Goal: Task Accomplishment & Management: Manage account settings

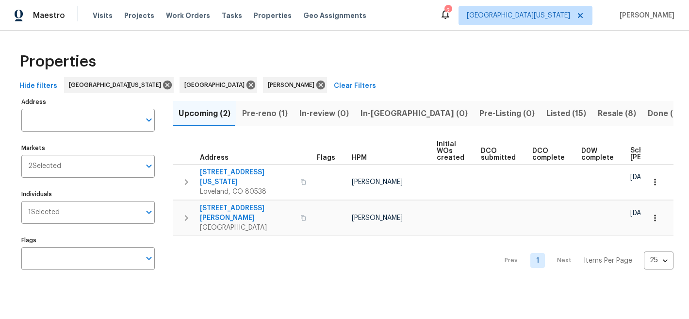
click at [256, 107] on span "Pre-reno (1)" at bounding box center [265, 114] width 46 height 14
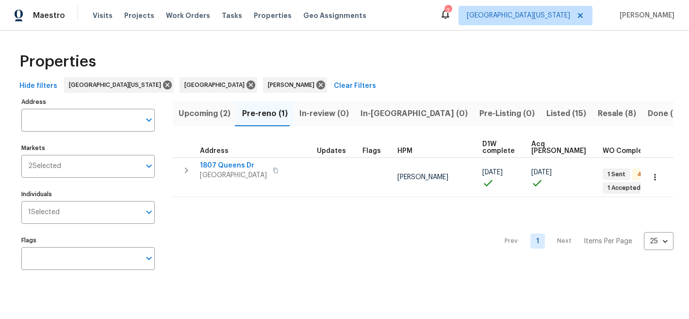
click at [598, 113] on span "Resale (8)" at bounding box center [617, 114] width 38 height 14
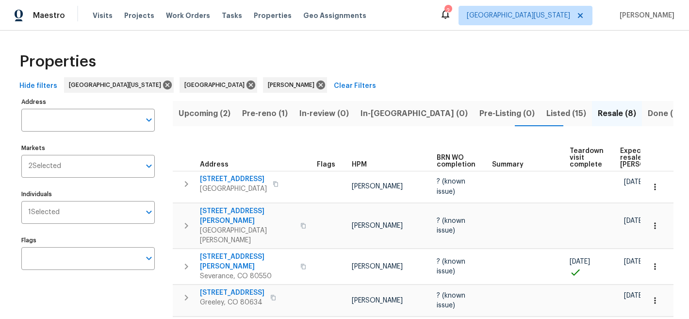
click at [626, 155] on span "Expected resale COE" at bounding box center [647, 158] width 55 height 20
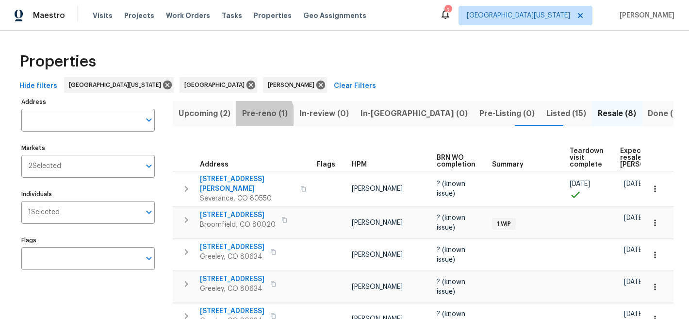
click at [260, 116] on span "Pre-reno (1)" at bounding box center [265, 114] width 46 height 14
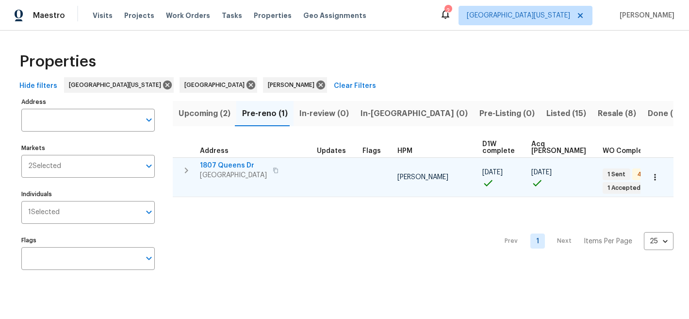
click at [235, 163] on span "1807 Queens Dr" at bounding box center [233, 166] width 67 height 10
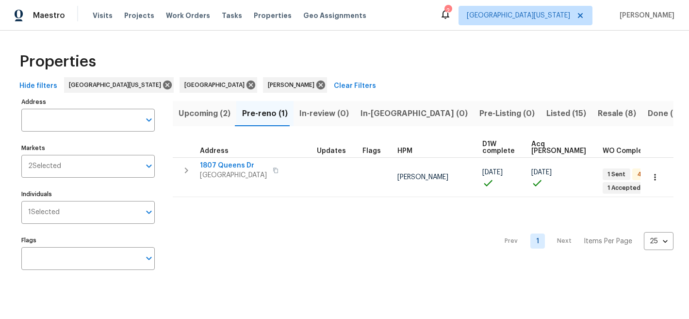
click at [369, 63] on div "Properties" at bounding box center [345, 61] width 658 height 31
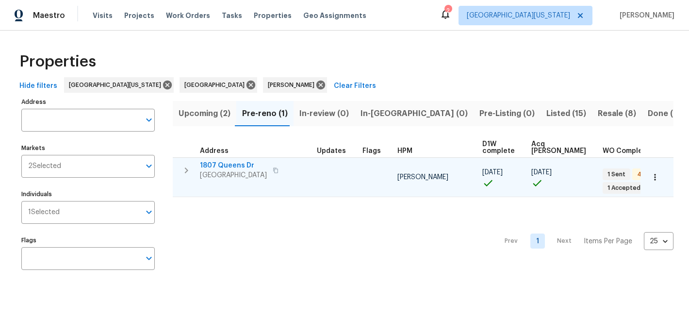
click at [231, 165] on span "1807 Queens Dr" at bounding box center [233, 166] width 67 height 10
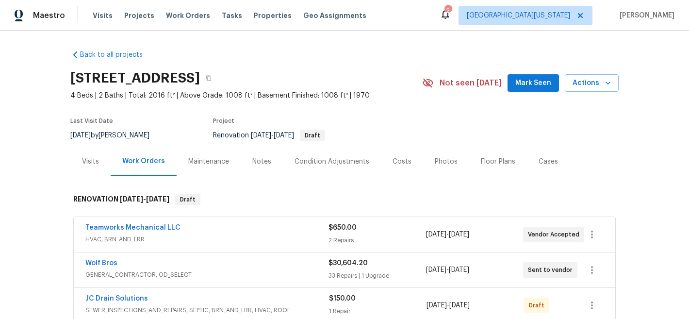
click at [373, 118] on div "Project" at bounding box center [306, 124] width 186 height 12
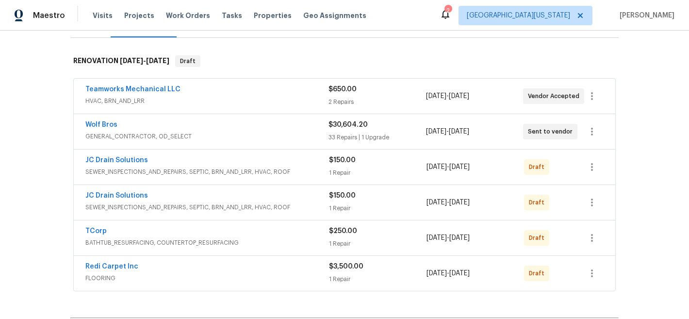
scroll to position [138, 0]
click at [99, 127] on link "Wolf Bros" at bounding box center [101, 124] width 32 height 7
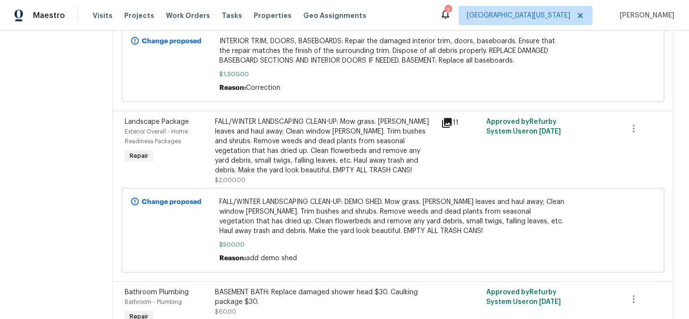
scroll to position [577, 0]
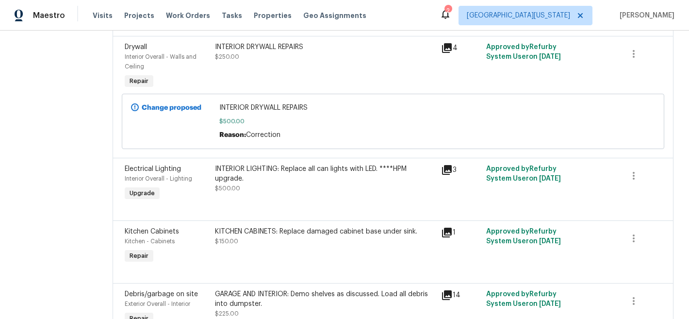
click at [250, 179] on div "INTERIOR LIGHTING: Replace all can lights with LED. ****HPM upgrade." at bounding box center [325, 173] width 220 height 19
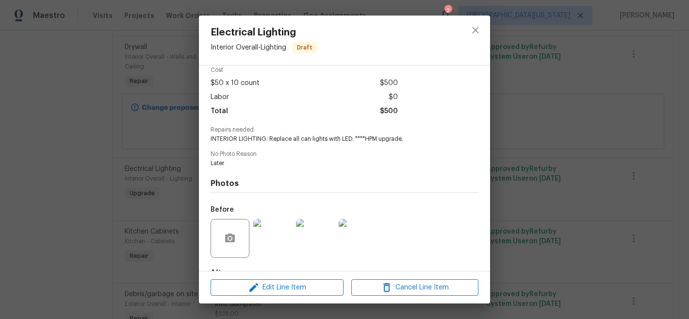
scroll to position [0, 0]
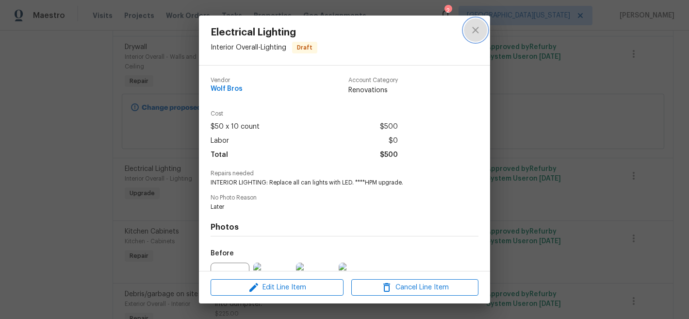
click at [475, 30] on icon "close" at bounding box center [475, 30] width 6 height 6
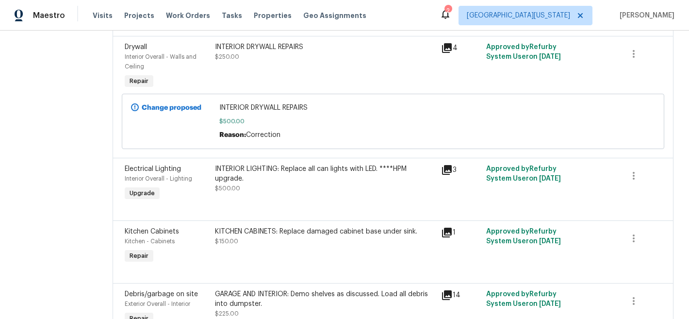
scroll to position [2257, 0]
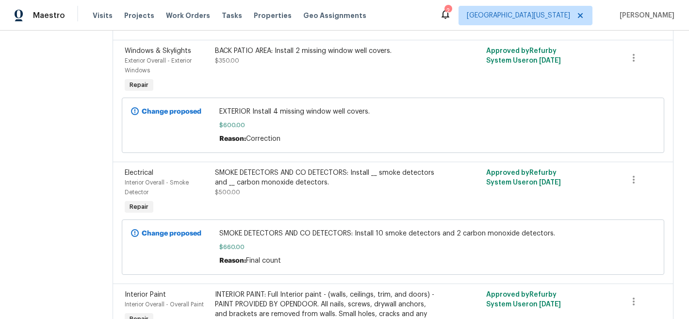
click at [260, 168] on div "SMOKE DETECTORS AND CO DETECTORS: Install __ smoke detectors and __ carbon mono…" at bounding box center [325, 177] width 220 height 19
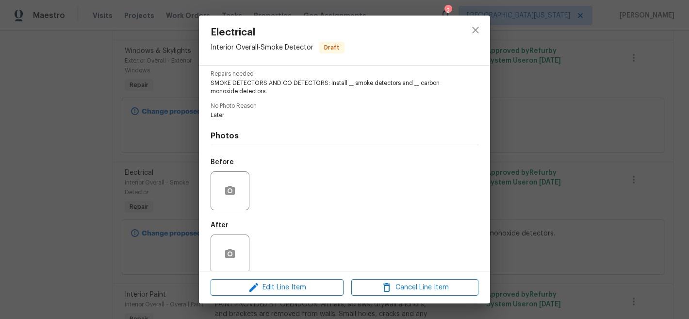
scroll to position [112, 0]
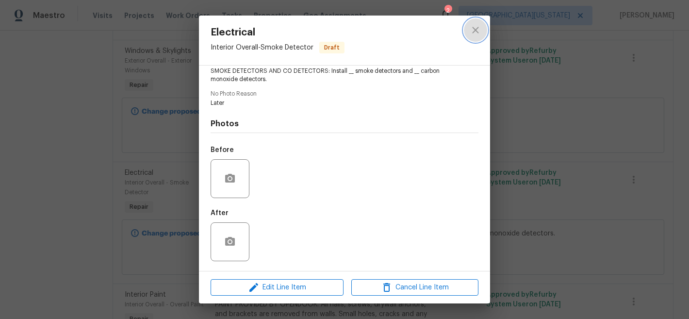
click at [480, 29] on icon "close" at bounding box center [476, 30] width 12 height 12
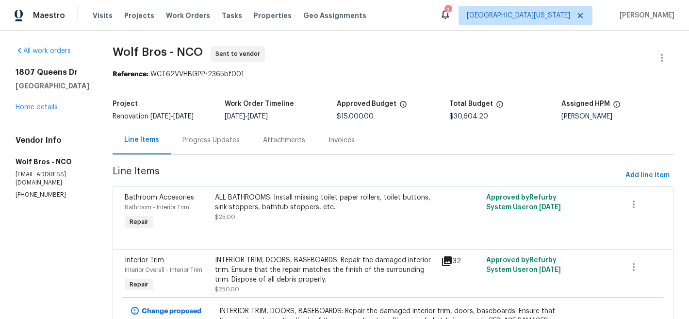
scroll to position [2257, 0]
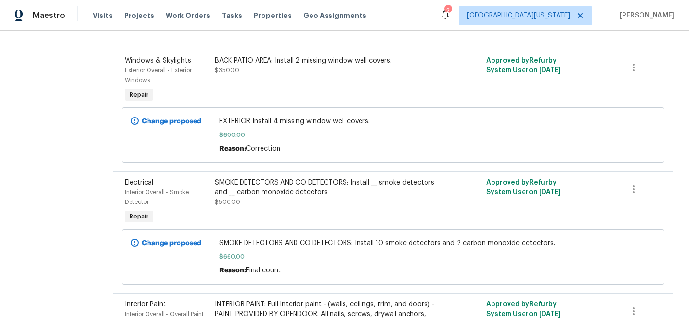
click at [293, 178] on div "SMOKE DETECTORS AND CO DETECTORS: Install __ smoke detectors and __ carbon mono…" at bounding box center [325, 187] width 220 height 19
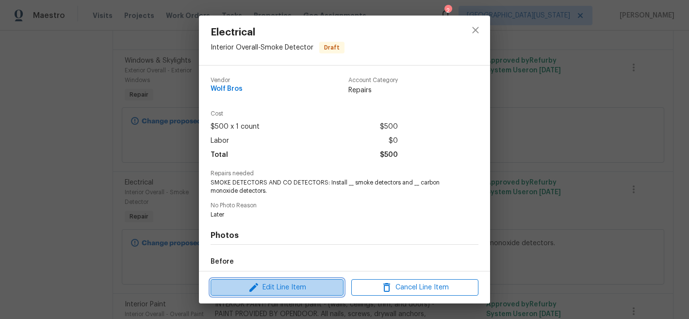
click at [298, 287] on span "Edit Line Item" at bounding box center [277, 287] width 127 height 12
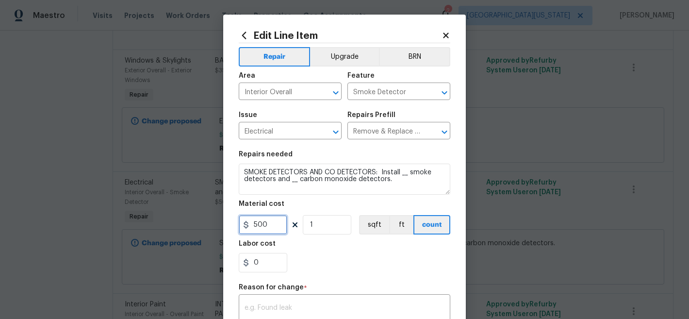
click at [266, 225] on input "500" at bounding box center [263, 224] width 49 height 19
type input "55"
click at [340, 225] on input "1" at bounding box center [327, 224] width 49 height 19
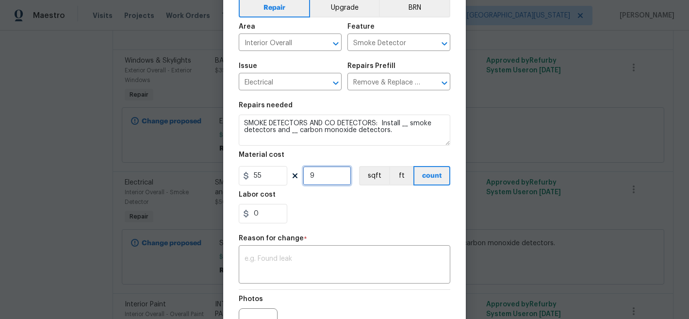
scroll to position [160, 0]
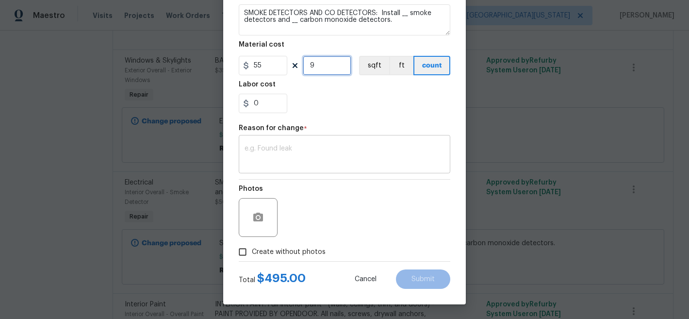
type input "9"
click at [355, 148] on textarea at bounding box center [345, 155] width 200 height 20
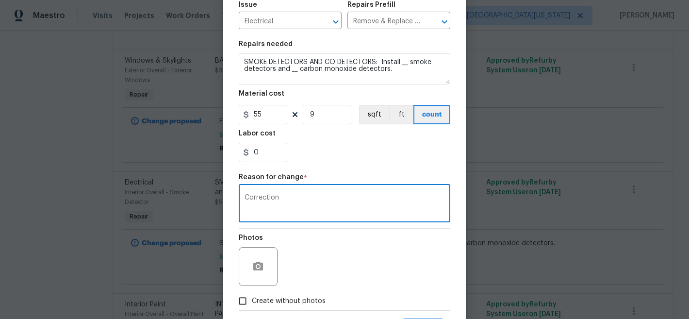
scroll to position [109, 0]
type textarea "Correction"
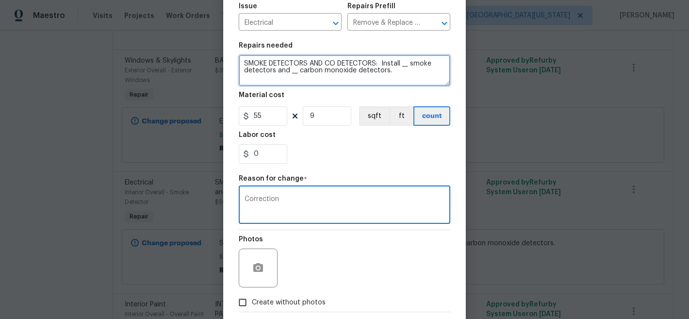
click at [401, 66] on textarea "SMOKE DETECTORS AND CO DETECTORS: Install __ smoke detectors and __ carbon mono…" at bounding box center [345, 70] width 212 height 31
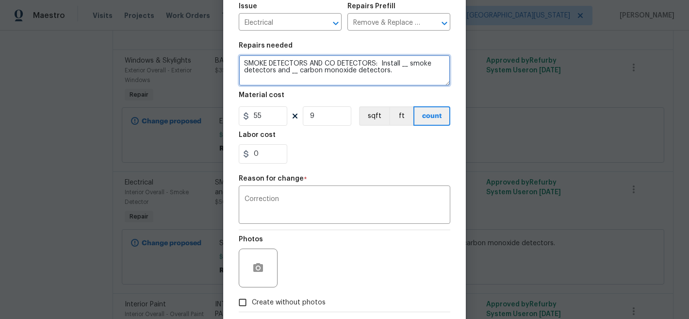
click at [401, 66] on textarea "SMOKE DETECTORS AND CO DETECTORS: Install __ smoke detectors and __ carbon mono…" at bounding box center [345, 70] width 212 height 31
click at [288, 73] on textarea "SMOKE DETECTORS AND CO DETECTORS: Install 7 smoke detectors and __ carbon monox…" at bounding box center [345, 70] width 212 height 31
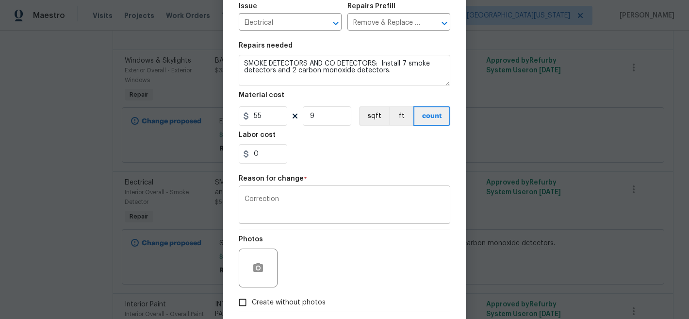
click at [364, 213] on textarea "Correction" at bounding box center [345, 206] width 200 height 20
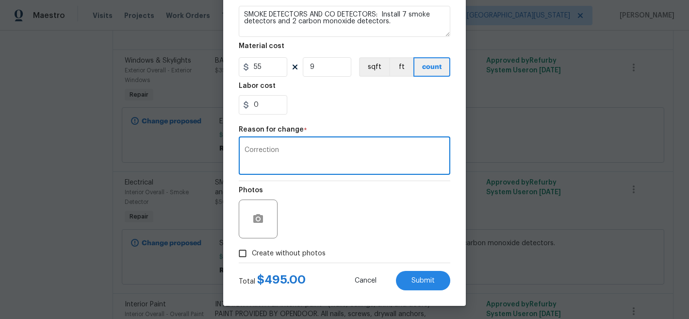
scroll to position [160, 0]
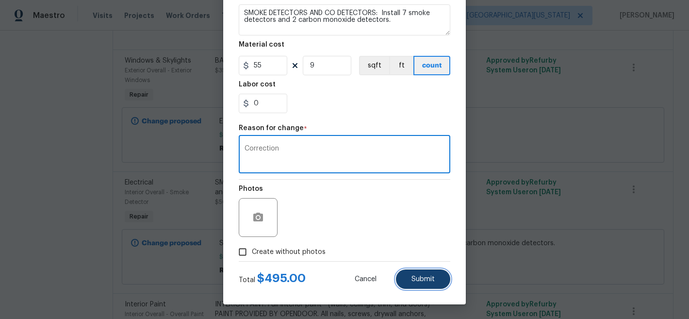
click at [418, 278] on span "Submit" at bounding box center [422, 279] width 23 height 7
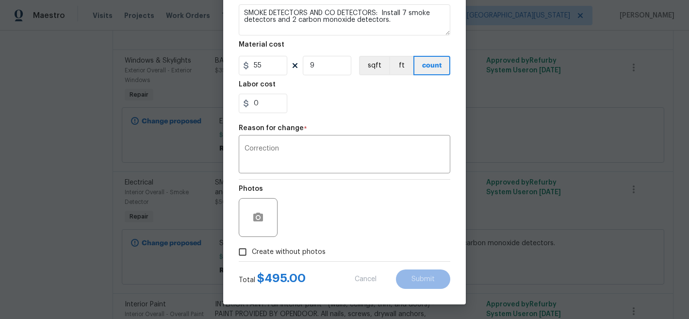
type textarea "SMOKE DETECTORS AND CO DETECTORS: Install __ smoke detectors and __ carbon mono…"
type input "1"
type input "500"
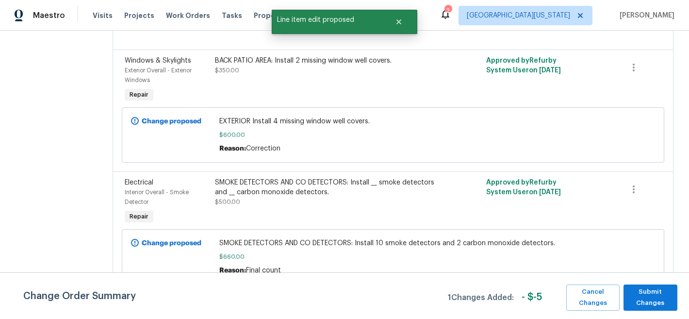
scroll to position [0, 0]
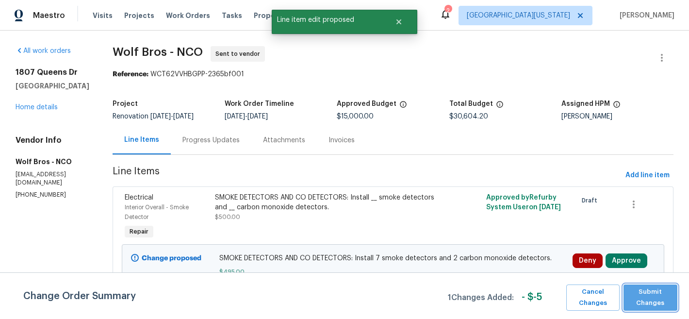
click at [649, 297] on span "Submit Changes" at bounding box center [650, 297] width 44 height 22
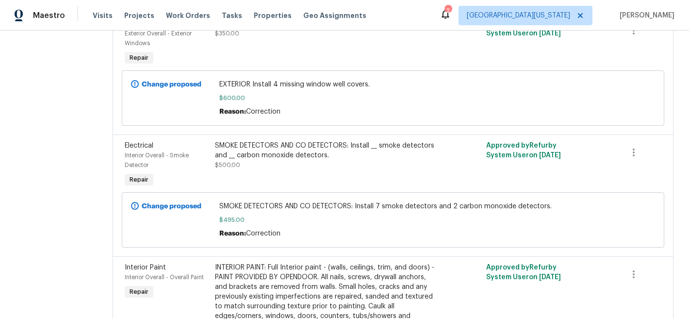
scroll to position [2285, 0]
click at [155, 202] on b "Change proposed" at bounding box center [172, 205] width 60 height 7
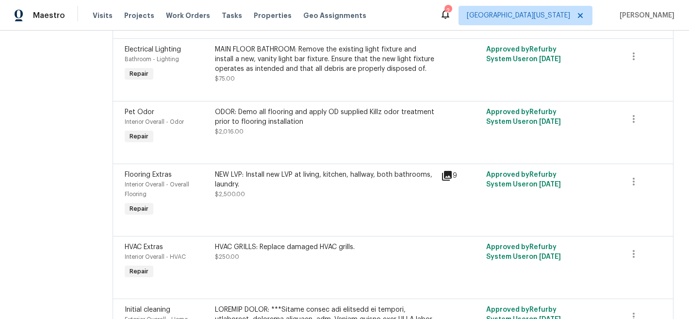
click at [267, 170] on div "NEW LVP: Install new LVP at living, kitchen, hallway, both bathrooms, laundry." at bounding box center [325, 179] width 220 height 19
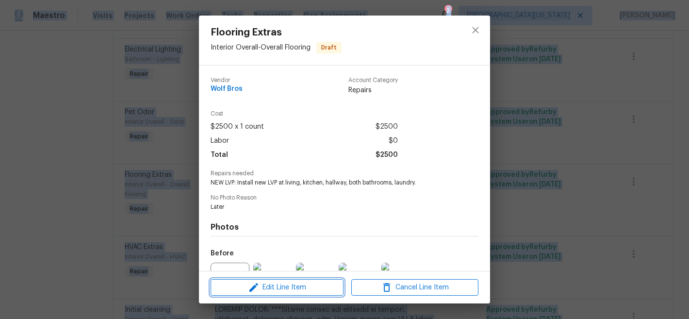
click at [289, 290] on span "Edit Line Item" at bounding box center [277, 287] width 127 height 12
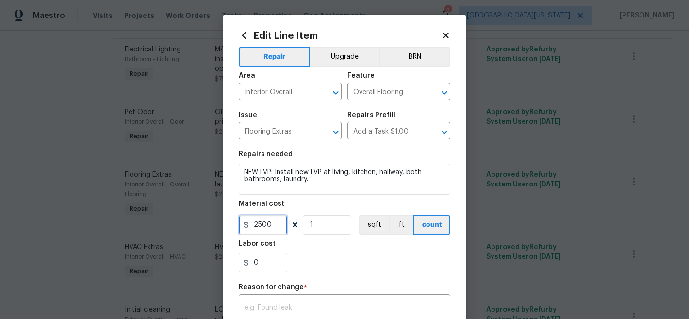
click at [274, 224] on input "2500" at bounding box center [263, 224] width 49 height 19
click at [347, 254] on div "0" at bounding box center [345, 262] width 212 height 19
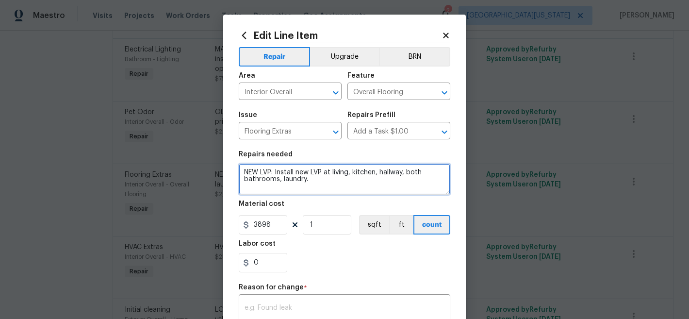
click at [317, 182] on textarea "NEW LVP: Install new LVP at living, kitchen, hallway, both bathrooms, laundry." at bounding box center [345, 179] width 212 height 31
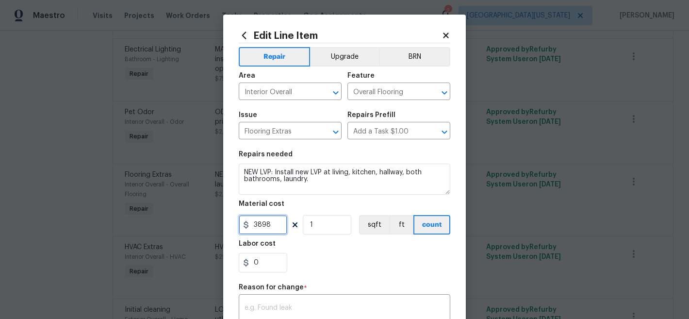
click at [268, 225] on input "3898" at bounding box center [263, 224] width 49 height 19
type input "5.69"
click at [316, 226] on input "1" at bounding box center [327, 224] width 49 height 19
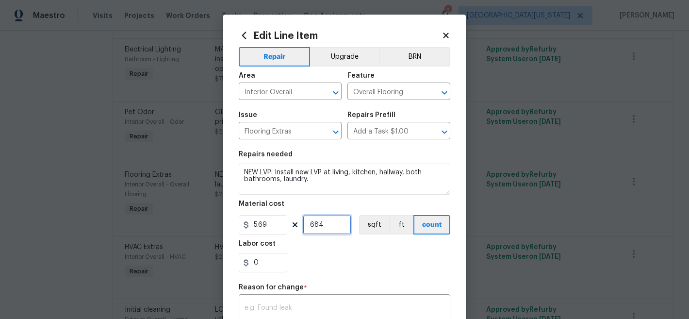
type input "684"
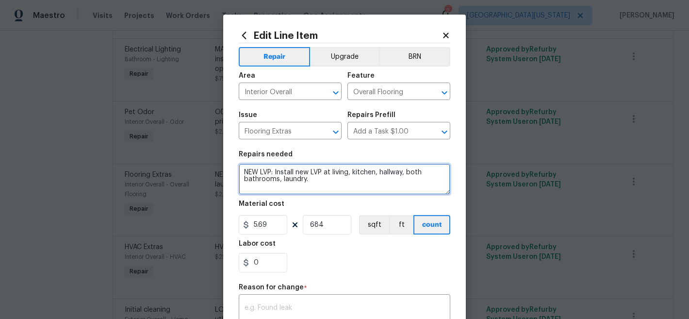
click at [319, 180] on textarea "NEW LVP: Install new LVP at living, kitchen, hallway, both bathrooms, laundry." at bounding box center [345, 179] width 212 height 31
type textarea "NEW LVP: Install new LVP at living, kitchen, hallway, both bathrooms, laundry.*…"
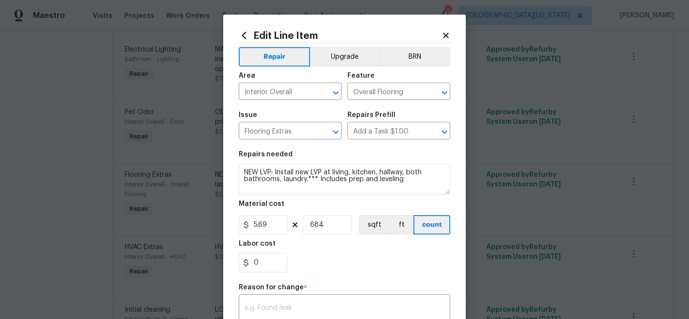
click at [364, 251] on div "Labor cost" at bounding box center [345, 246] width 212 height 13
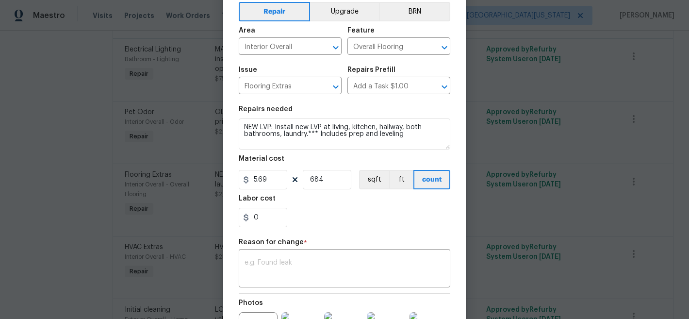
scroll to position [65, 0]
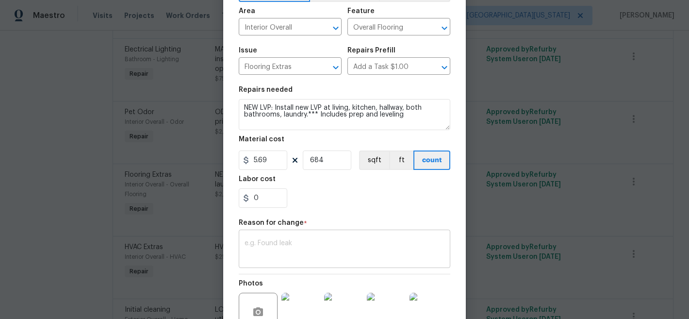
click at [340, 250] on textarea at bounding box center [345, 250] width 200 height 20
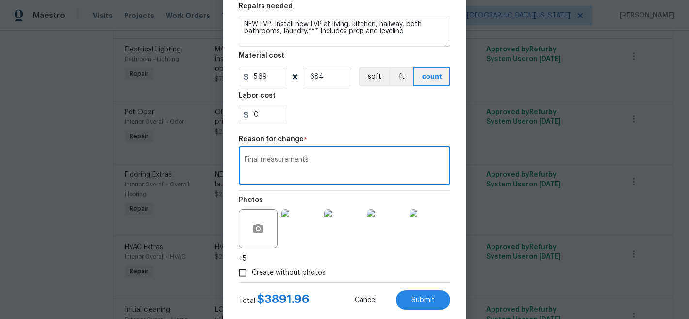
scroll to position [169, 0]
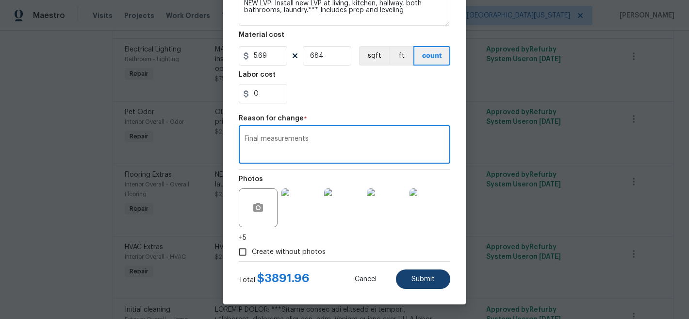
type textarea "Final measurements"
click at [415, 283] on button "Submit" at bounding box center [423, 278] width 54 height 19
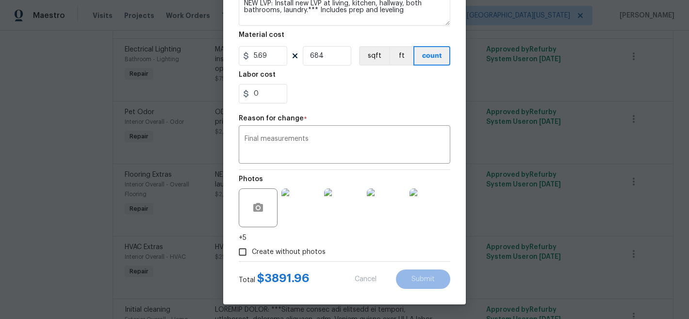
type textarea "NEW LVP: Install new LVP at living, kitchen, hallway, both bathrooms, laundry."
type input "1"
type input "2500"
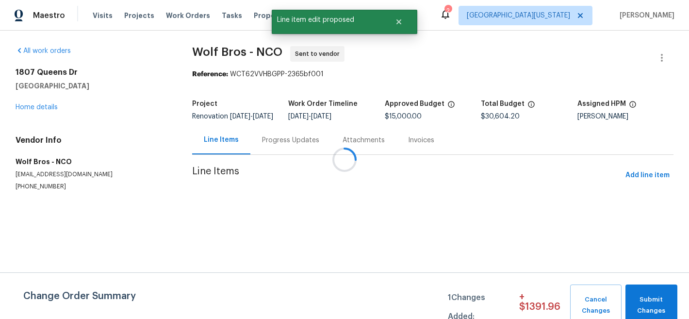
scroll to position [0, 0]
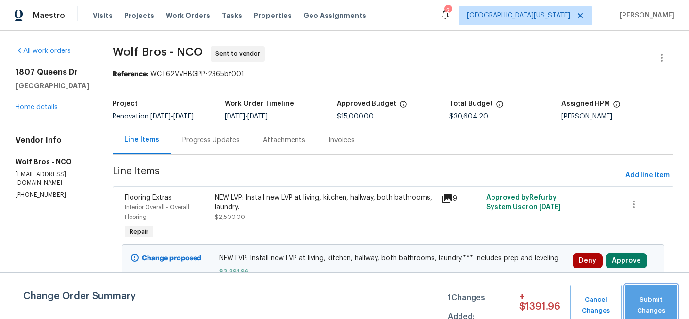
click at [657, 303] on span "Submit Changes" at bounding box center [651, 305] width 42 height 22
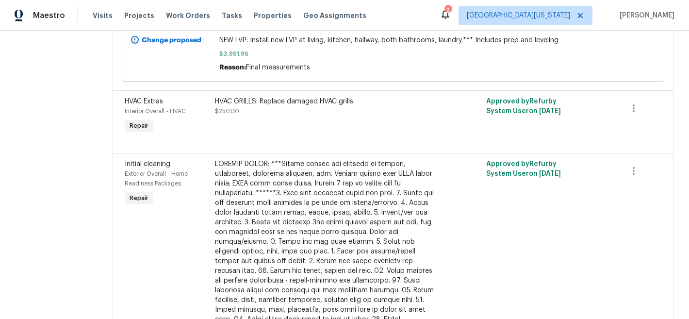
scroll to position [2821, 0]
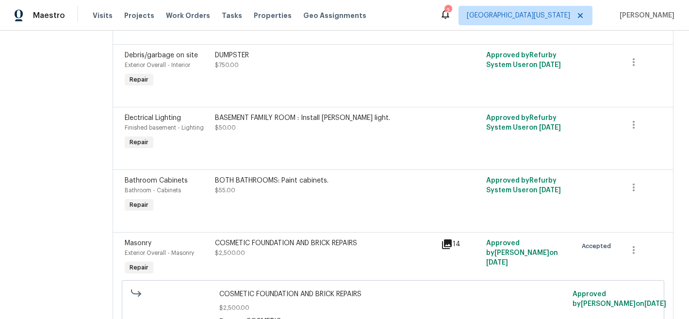
click at [290, 176] on div "BOTH BATHROOMS: Paint cabinets." at bounding box center [325, 181] width 220 height 10
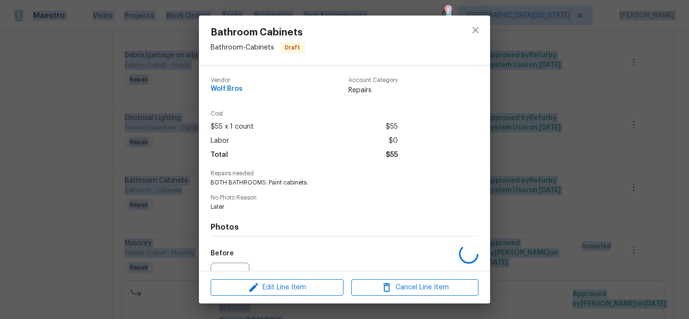
click at [290, 171] on span "Repairs needed" at bounding box center [345, 173] width 268 height 6
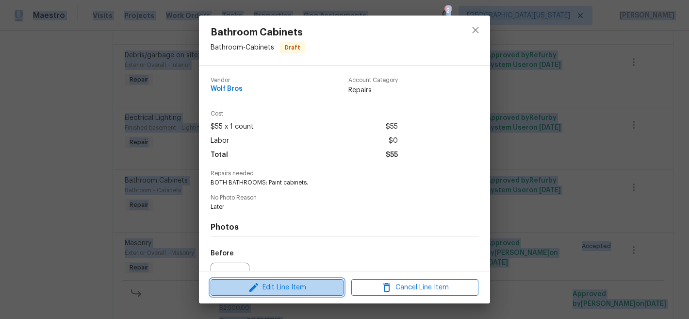
click at [295, 284] on span "Edit Line Item" at bounding box center [277, 287] width 127 height 12
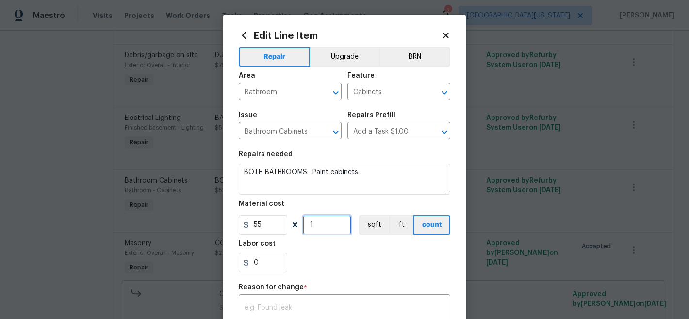
click at [328, 230] on input "1" at bounding box center [327, 224] width 49 height 19
type input "8"
click at [414, 251] on div "Labor cost" at bounding box center [345, 246] width 212 height 13
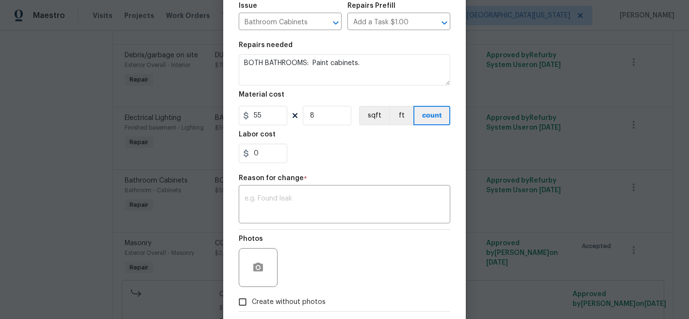
scroll to position [109, 0]
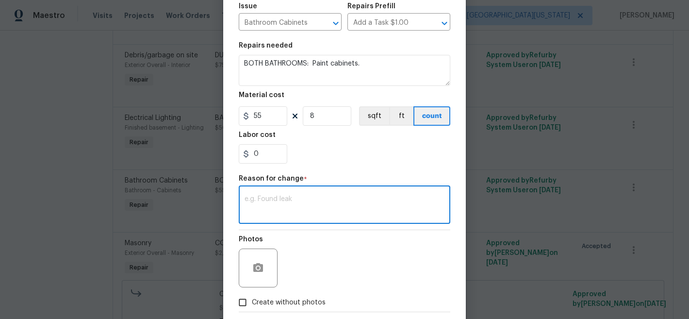
click at [403, 198] on textarea at bounding box center [345, 206] width 200 height 20
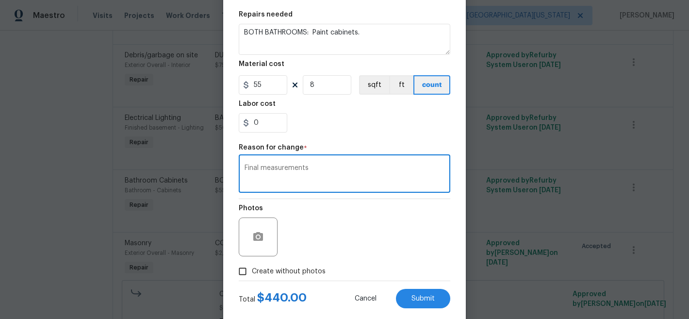
scroll to position [160, 0]
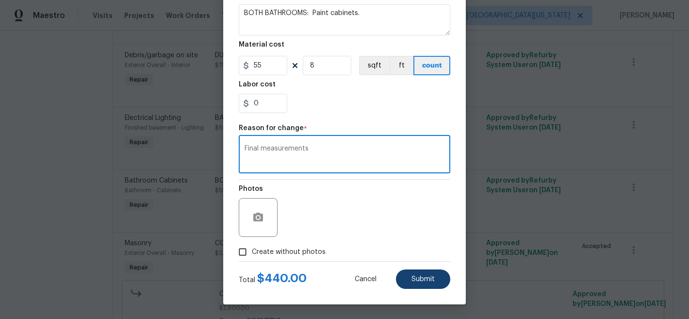
type textarea "Final measurements"
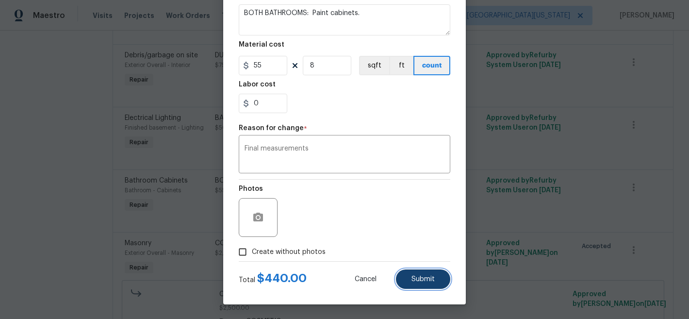
click at [411, 281] on span "Submit" at bounding box center [422, 279] width 23 height 7
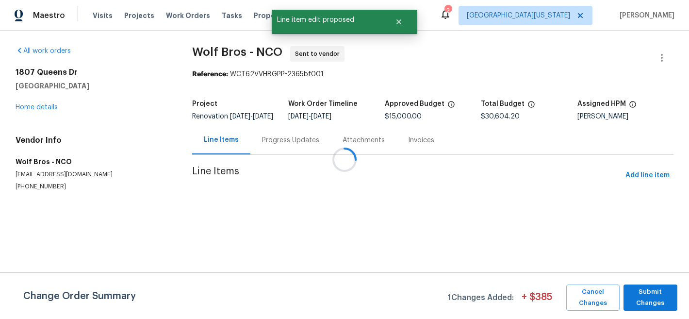
scroll to position [0, 0]
click at [660, 293] on span "Submit Changes" at bounding box center [650, 297] width 44 height 22
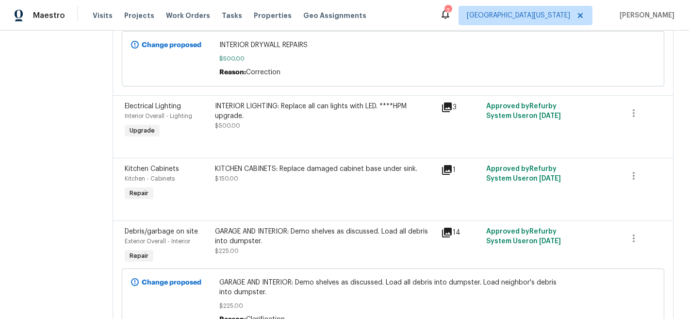
scroll to position [1116, 0]
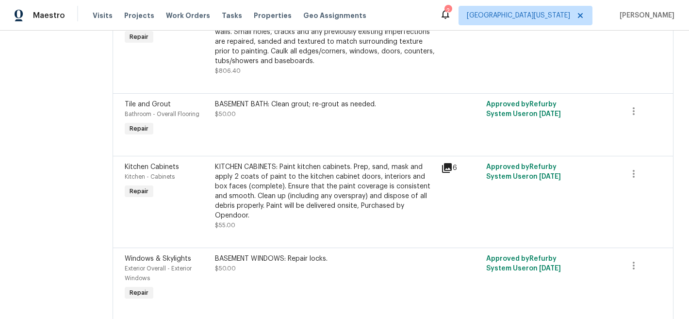
click at [291, 198] on div "KITCHEN CABINETS: Paint kitchen cabinets. Prep, sand, mask and apply 2 coats of…" at bounding box center [325, 191] width 220 height 58
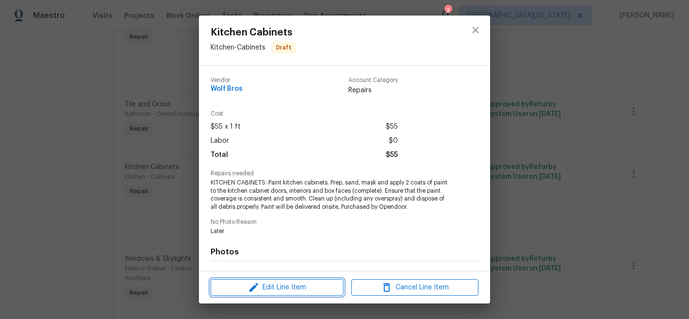
click at [300, 286] on span "Edit Line Item" at bounding box center [277, 287] width 127 height 12
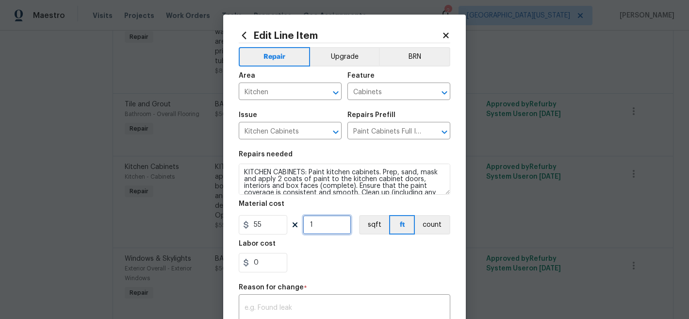
click at [316, 225] on input "1" at bounding box center [327, 224] width 49 height 19
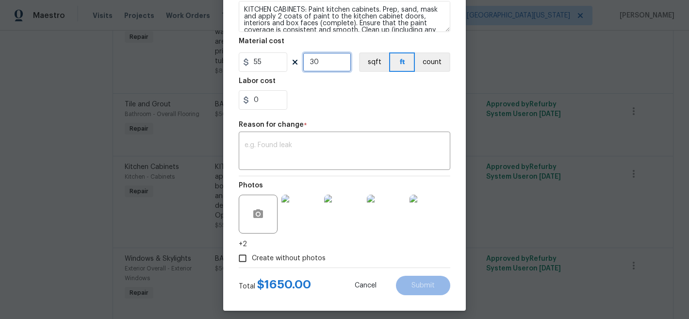
scroll to position [169, 0]
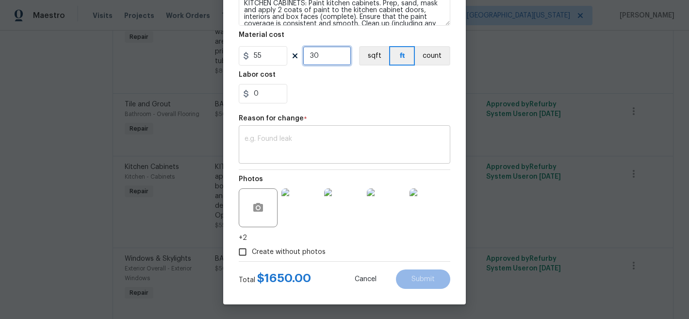
type input "30"
click at [373, 145] on textarea at bounding box center [345, 145] width 200 height 20
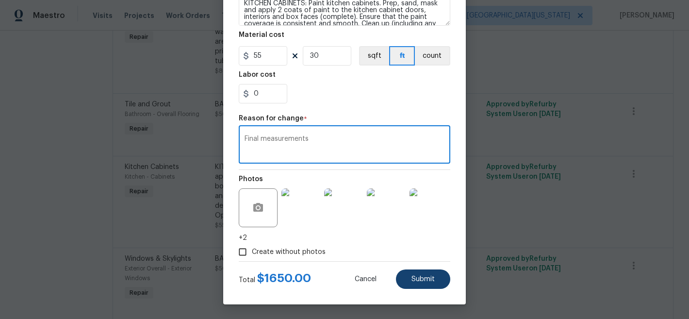
type textarea "Final measurements"
click at [422, 273] on button "Submit" at bounding box center [423, 278] width 54 height 19
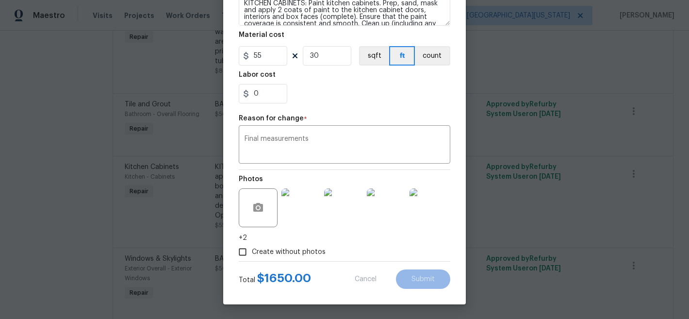
type input "1"
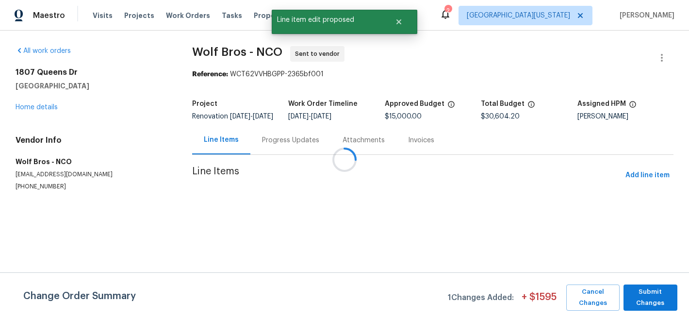
scroll to position [0, 0]
click at [653, 299] on span "Submit Changes" at bounding box center [650, 297] width 44 height 22
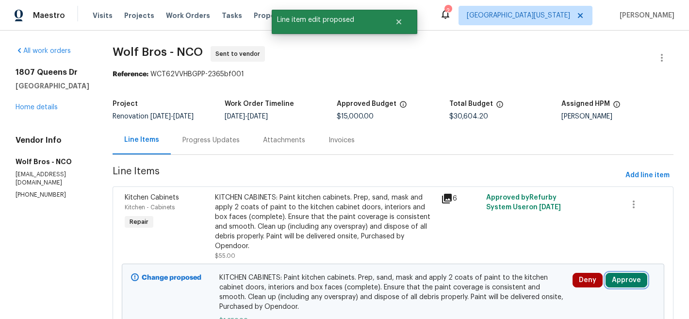
click at [621, 273] on button "Approve" at bounding box center [627, 280] width 42 height 15
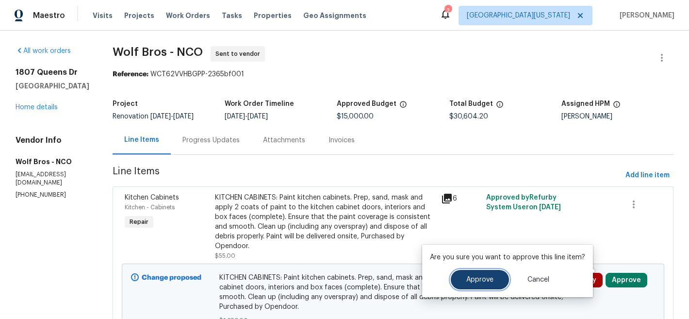
click at [469, 279] on span "Approve" at bounding box center [479, 279] width 27 height 7
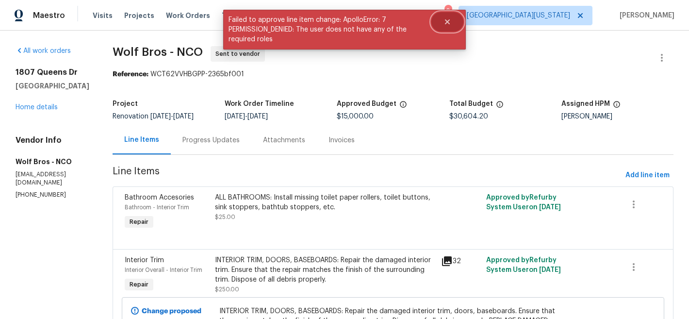
click at [445, 23] on icon "Close" at bounding box center [448, 22] width 8 height 8
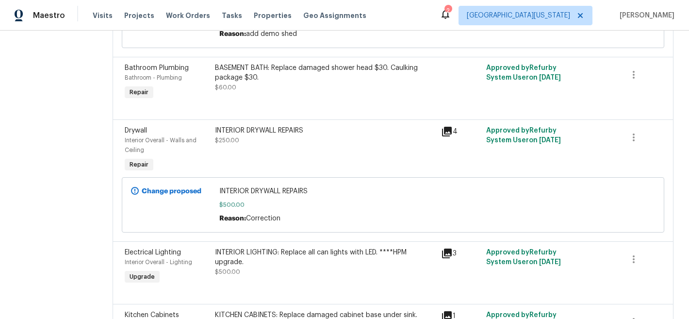
scroll to position [497, 0]
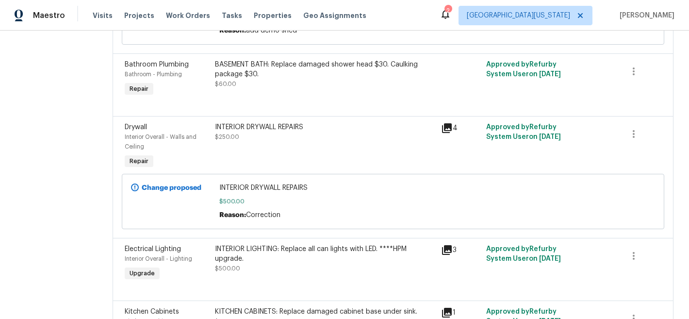
click at [323, 77] on div "BASEMENT BATH: Replace damaged shower head $30. Caulking package $30." at bounding box center [325, 69] width 220 height 19
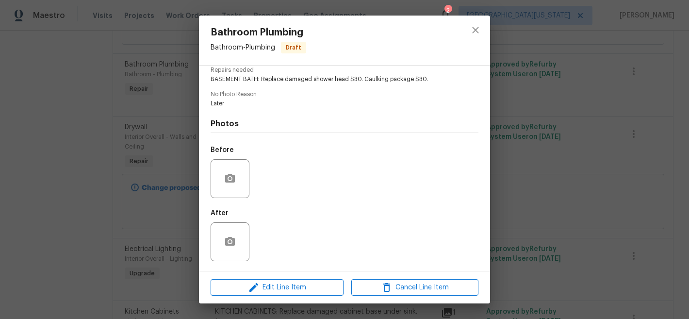
scroll to position [0, 0]
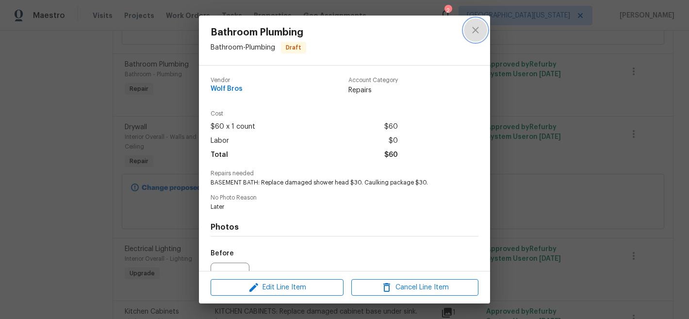
click at [477, 27] on icon "close" at bounding box center [476, 30] width 12 height 12
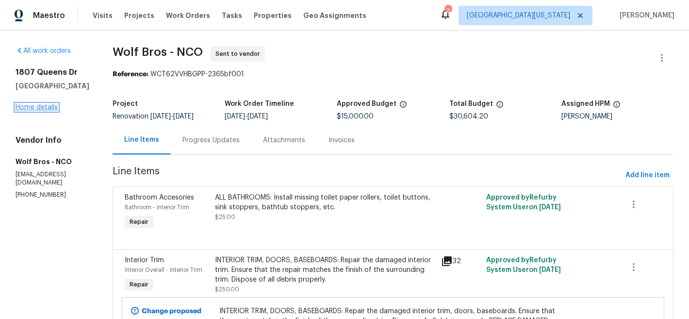
click at [44, 111] on link "Home details" at bounding box center [37, 107] width 42 height 7
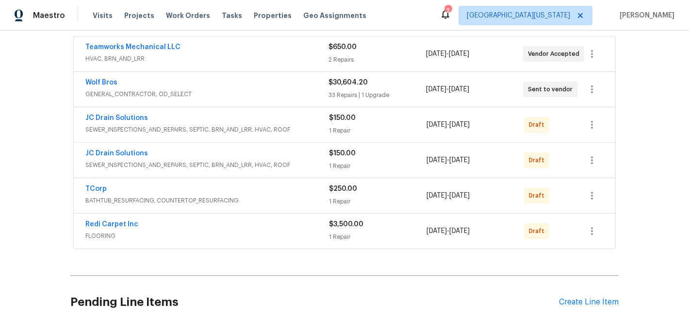
scroll to position [187, 0]
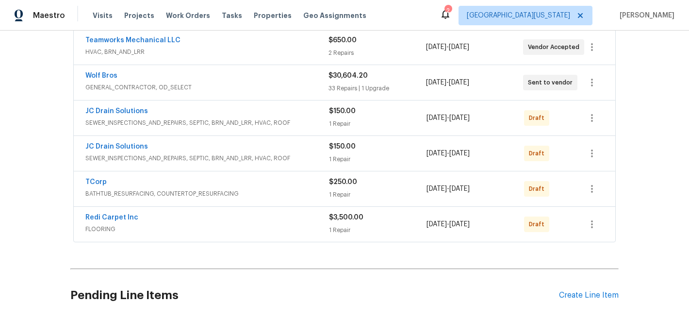
click at [133, 115] on span "JC Drain Solutions" at bounding box center [116, 111] width 63 height 10
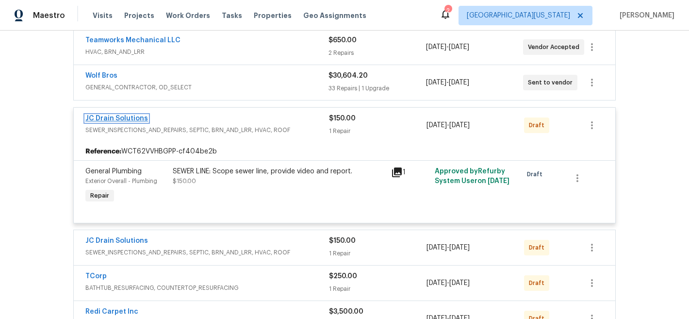
click at [128, 121] on link "JC Drain Solutions" at bounding box center [116, 118] width 63 height 7
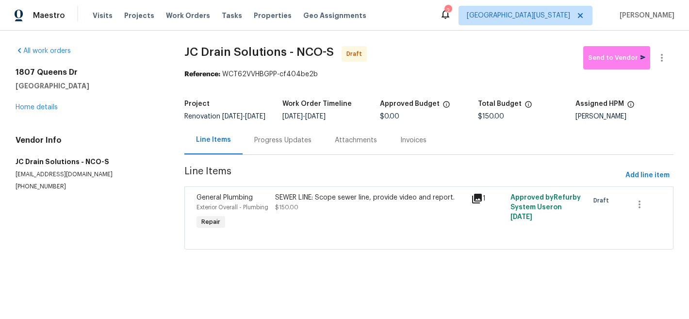
click at [352, 202] on div "SEWER LINE: Scope sewer line, provide video and report." at bounding box center [370, 198] width 190 height 10
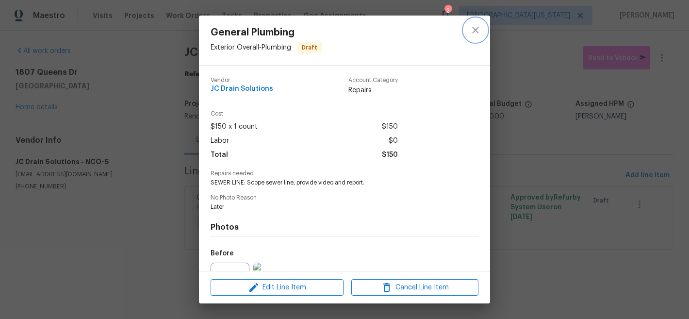
click at [474, 29] on icon "close" at bounding box center [475, 30] width 6 height 6
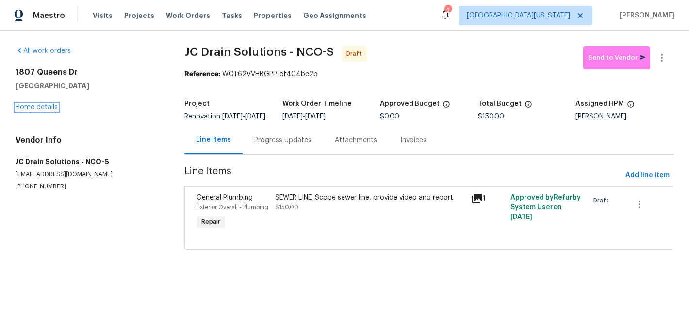
click at [44, 104] on link "Home details" at bounding box center [37, 107] width 42 height 7
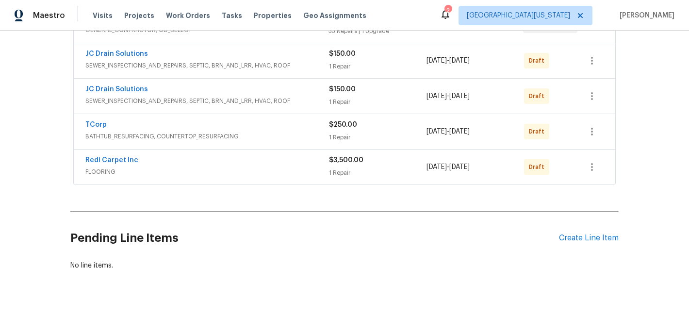
scroll to position [244, 0]
click at [111, 90] on link "JC Drain Solutions" at bounding box center [116, 89] width 63 height 7
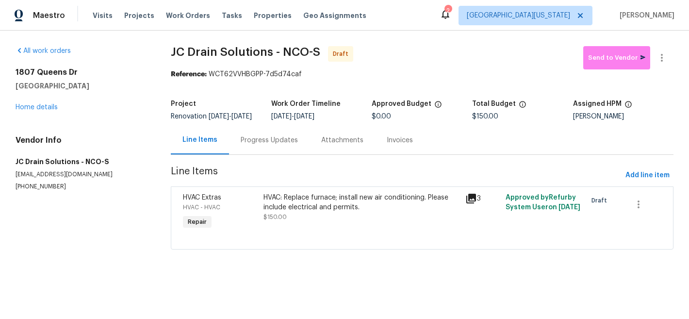
click at [340, 205] on div "HVAC: Replace furnace; install new air conditioning. Please include electrical …" at bounding box center [361, 202] width 196 height 19
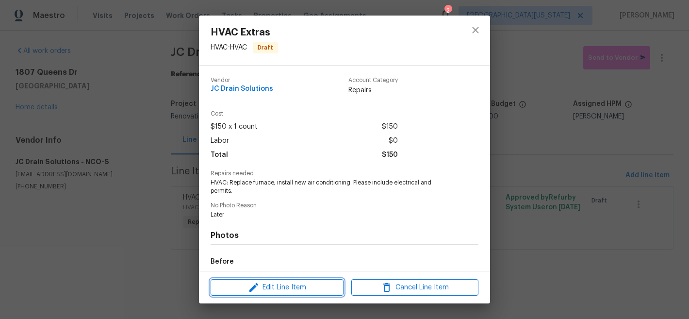
click at [305, 286] on span "Edit Line Item" at bounding box center [277, 287] width 127 height 12
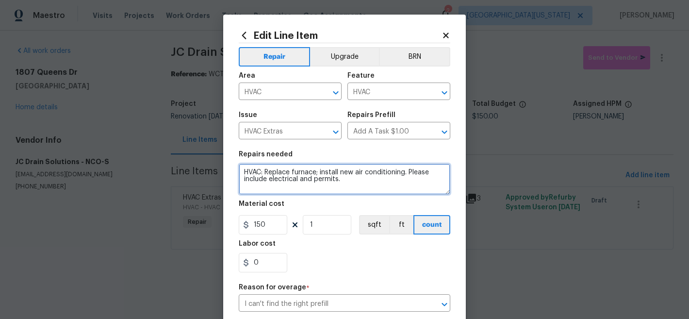
click at [264, 174] on textarea "HVAC: Replace furnace; install new air conditioning. Please include electrical …" at bounding box center [345, 179] width 212 height 31
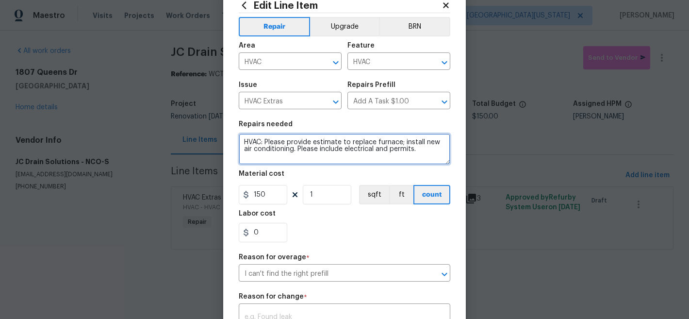
scroll to position [74, 0]
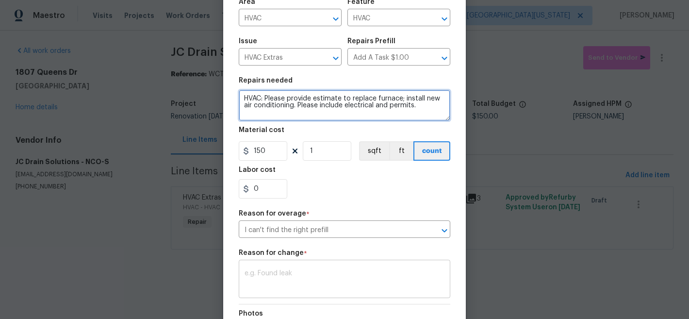
type textarea "HVAC: Please provide estimate to replace furnace; install new air conditioning.…"
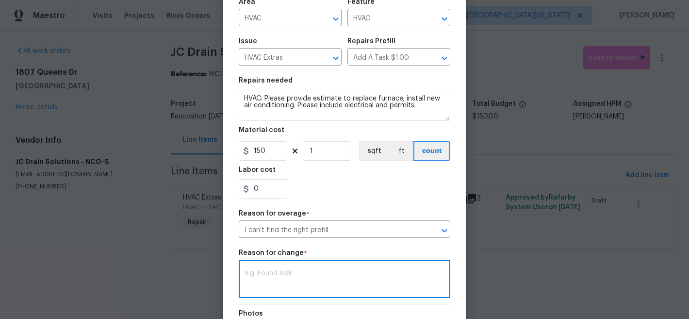
click at [350, 279] on textarea at bounding box center [345, 280] width 200 height 20
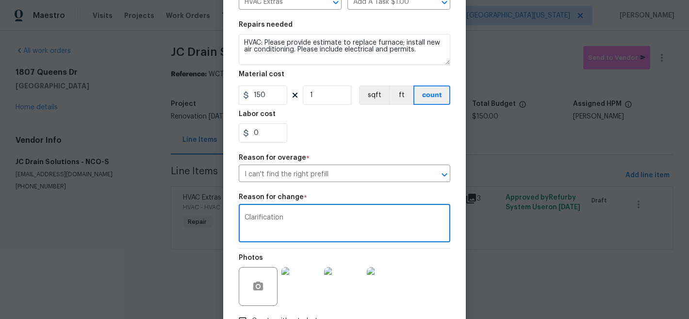
scroll to position [199, 0]
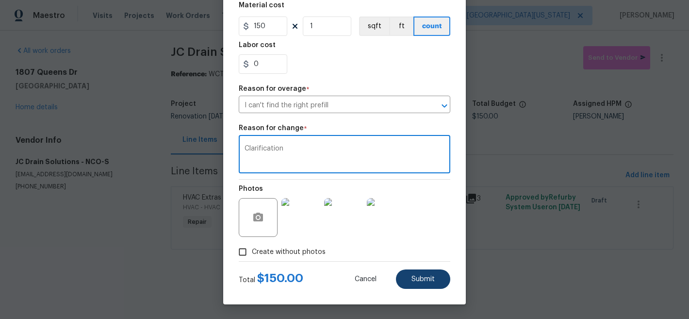
type textarea "Clarification"
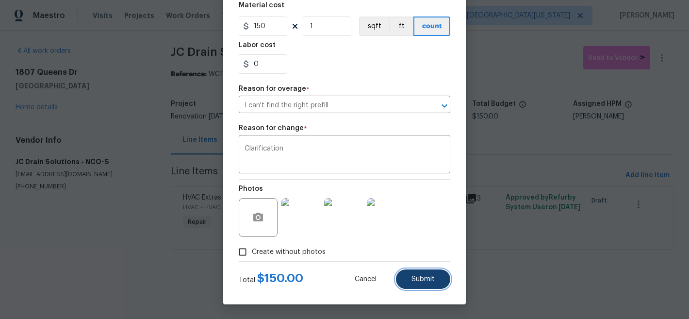
click at [433, 279] on button "Submit" at bounding box center [423, 278] width 54 height 19
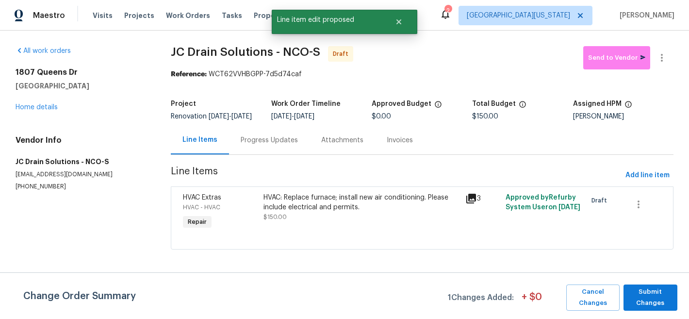
scroll to position [0, 0]
click at [648, 297] on span "Submit Changes" at bounding box center [650, 297] width 44 height 22
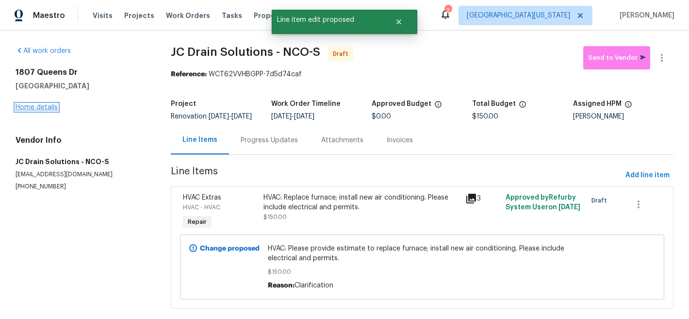
click at [23, 104] on link "Home details" at bounding box center [37, 107] width 42 height 7
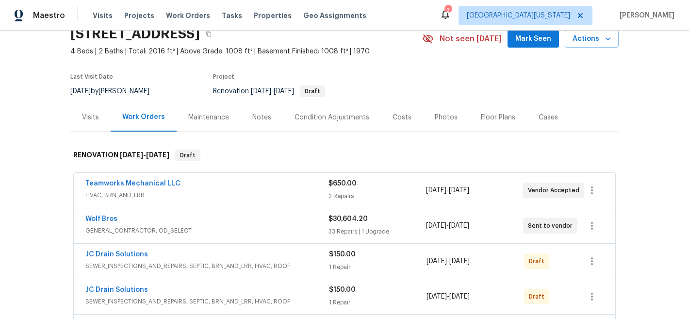
scroll to position [154, 0]
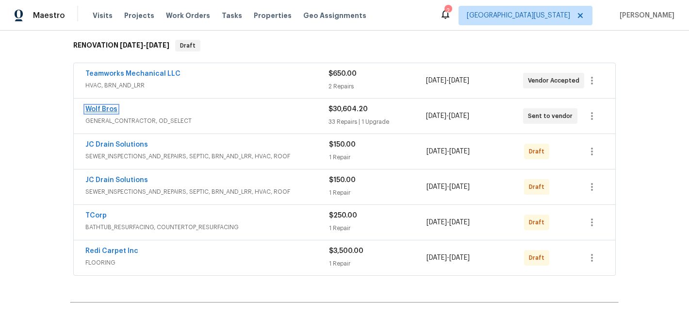
click at [88, 106] on link "Wolf Bros" at bounding box center [101, 109] width 32 height 7
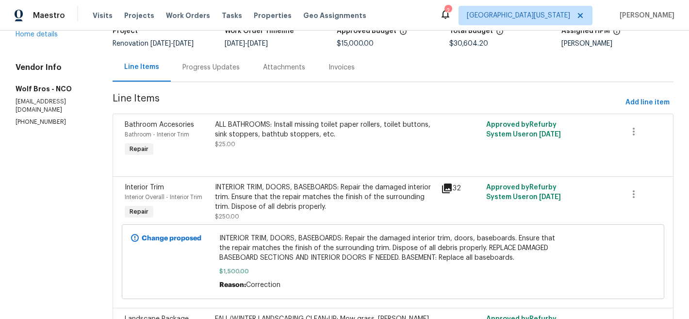
scroll to position [96, 0]
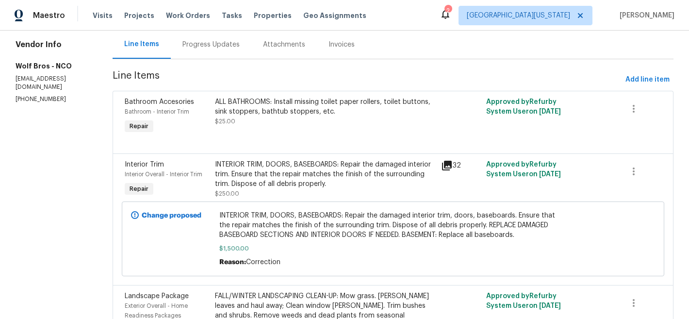
click at [356, 125] on div "ALL BATHROOMS: Install missing toilet paper rollers, toilet buttons, sink stopp…" at bounding box center [325, 111] width 220 height 29
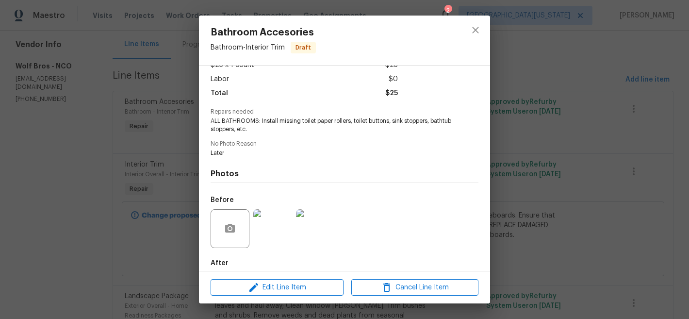
scroll to position [112, 0]
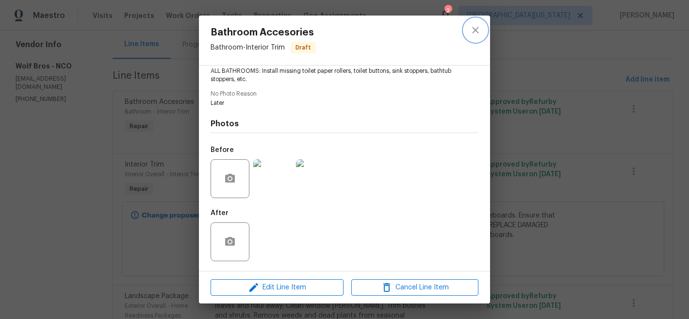
click at [475, 34] on icon "close" at bounding box center [476, 30] width 12 height 12
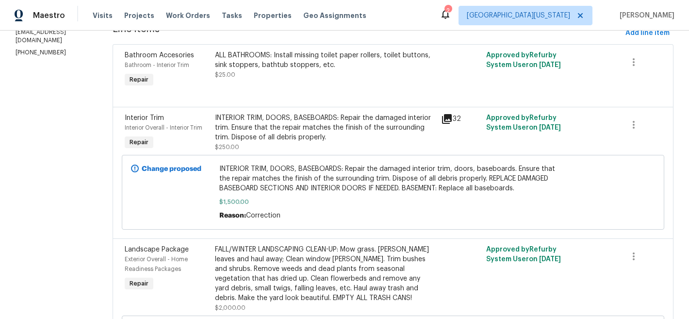
scroll to position [149, 0]
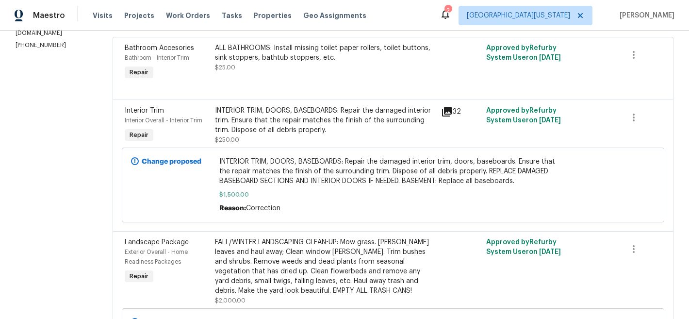
click at [344, 112] on div "INTERIOR TRIM, DOORS, BASEBOARDS: Repair the damaged interior trim. Ensure that…" at bounding box center [325, 120] width 220 height 29
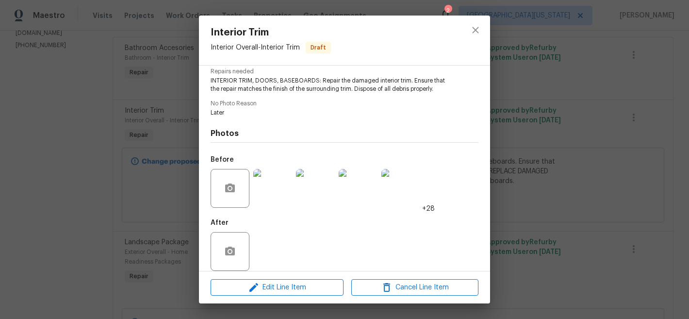
scroll to position [112, 0]
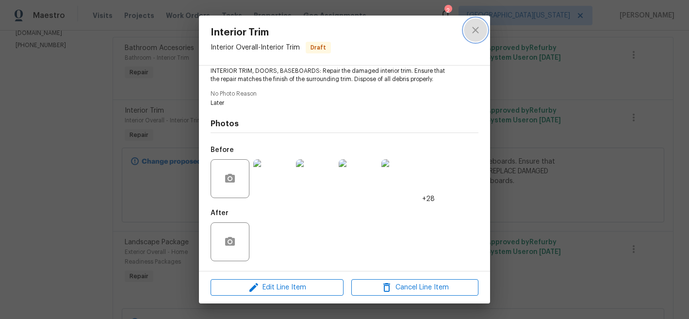
click at [471, 28] on icon "close" at bounding box center [476, 30] width 12 height 12
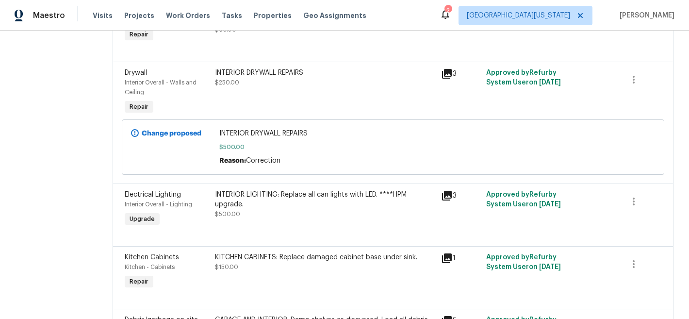
scroll to position [552, 0]
click at [309, 90] on div "INTERIOR DRYWALL REPAIRS $250.00" at bounding box center [325, 92] width 226 height 54
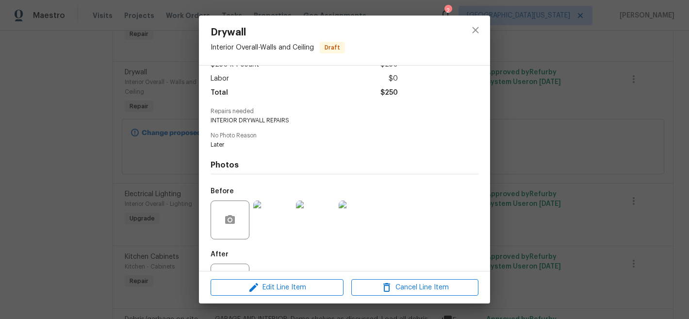
scroll to position [103, 0]
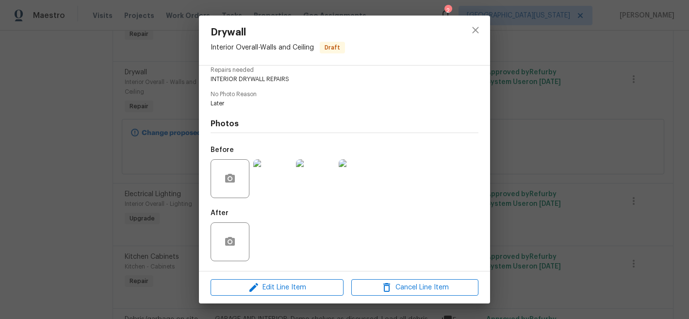
click at [282, 174] on img at bounding box center [272, 178] width 39 height 39
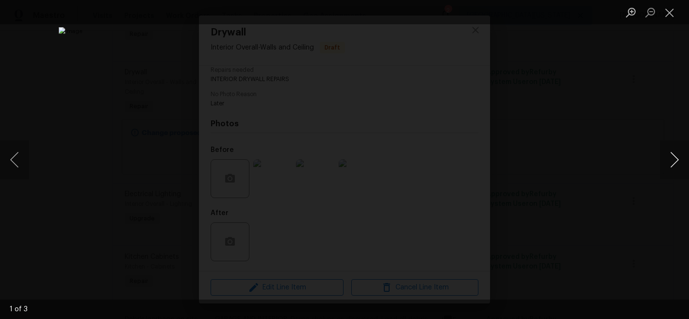
click at [674, 162] on button "Next image" at bounding box center [674, 159] width 29 height 39
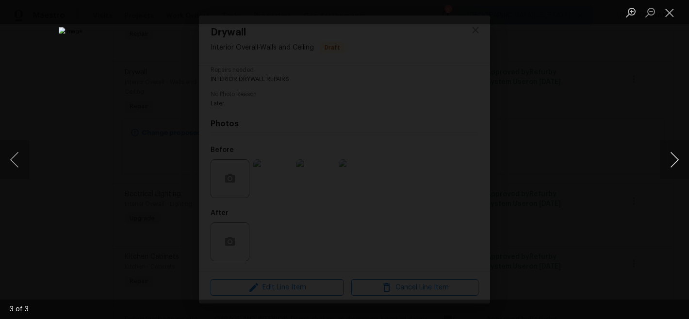
click at [674, 162] on button "Next image" at bounding box center [674, 159] width 29 height 39
click at [667, 12] on button "Close lightbox" at bounding box center [669, 12] width 19 height 17
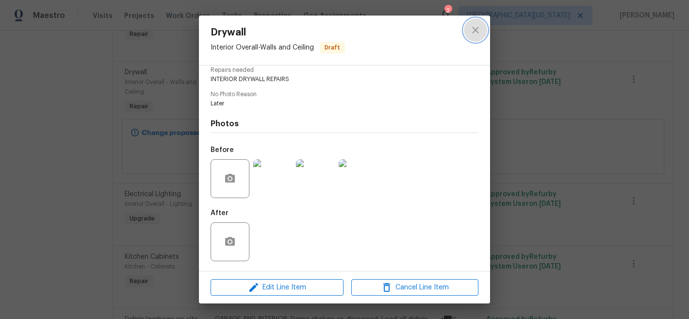
click at [474, 31] on icon "close" at bounding box center [475, 30] width 6 height 6
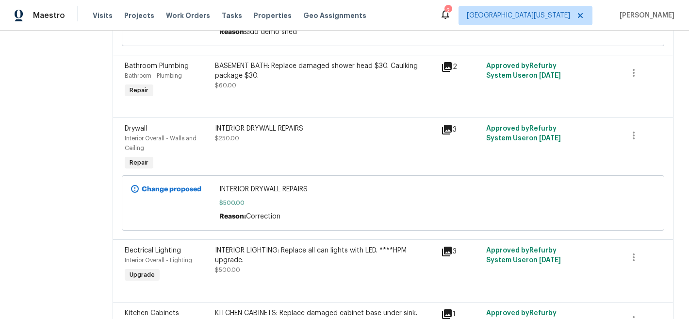
scroll to position [500, 0]
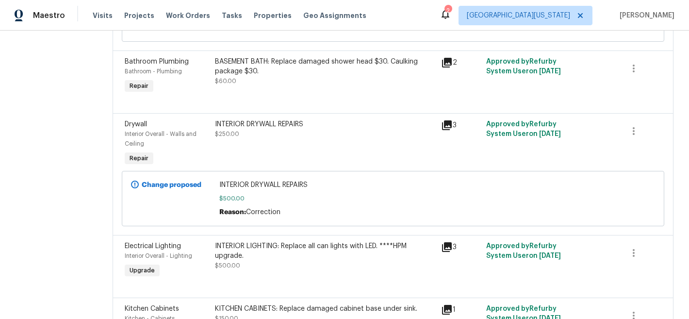
click at [298, 129] on div "INTERIOR DRYWALL REPAIRS" at bounding box center [325, 124] width 220 height 10
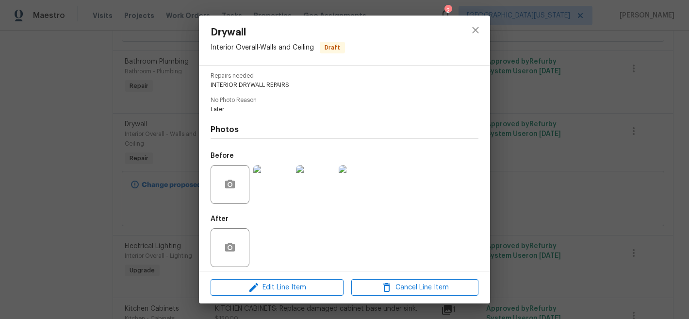
scroll to position [103, 0]
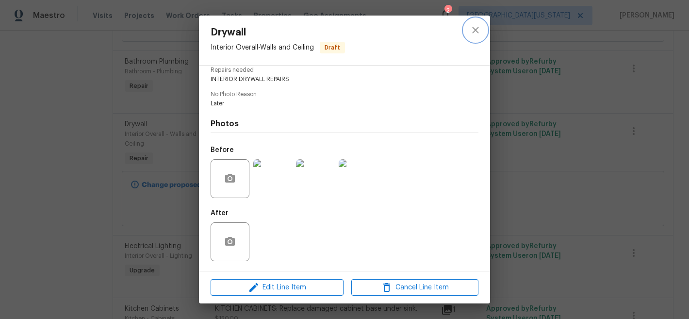
click at [477, 27] on icon "close" at bounding box center [476, 30] width 12 height 12
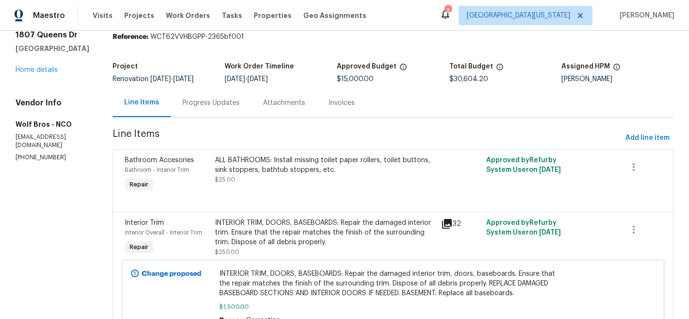
scroll to position [0, 0]
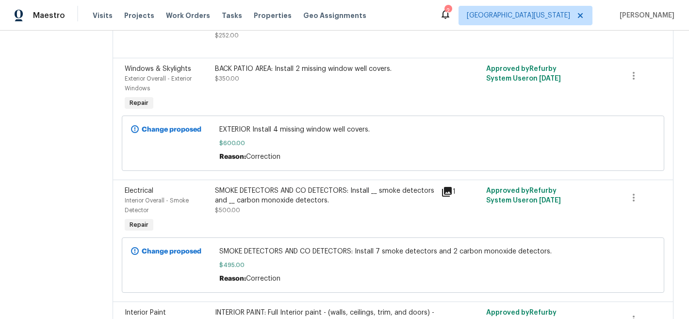
scroll to position [2361, 0]
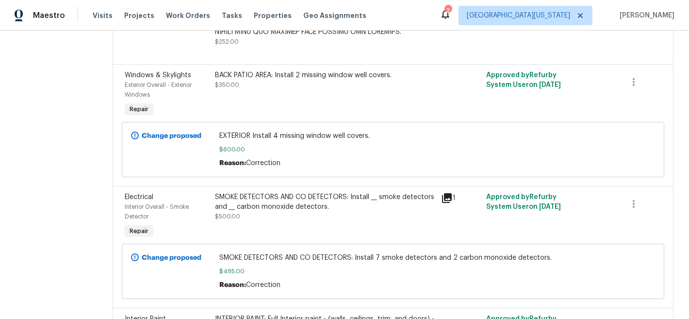
click at [312, 145] on span "$600.00" at bounding box center [392, 150] width 347 height 10
click at [326, 80] on div "BACK PATIO AREA: Install 2 missing window well covers. $350.00" at bounding box center [325, 94] width 226 height 54
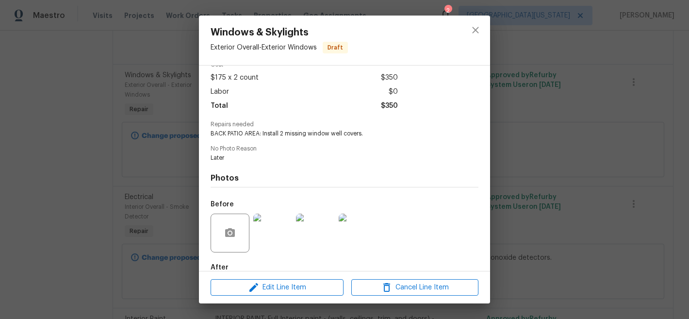
scroll to position [103, 0]
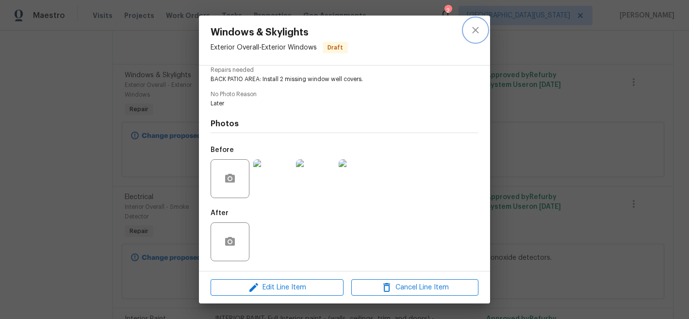
click at [477, 30] on icon "close" at bounding box center [476, 30] width 12 height 12
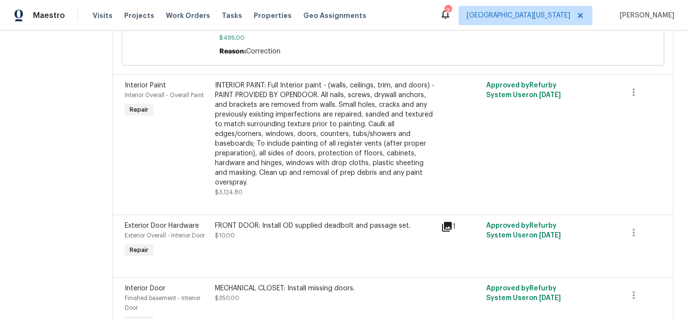
scroll to position [2595, 0]
click at [361, 132] on div "INTERIOR PAINT: Full Interior paint - (walls, ceilings, trim, and doors) - PAIN…" at bounding box center [325, 133] width 220 height 107
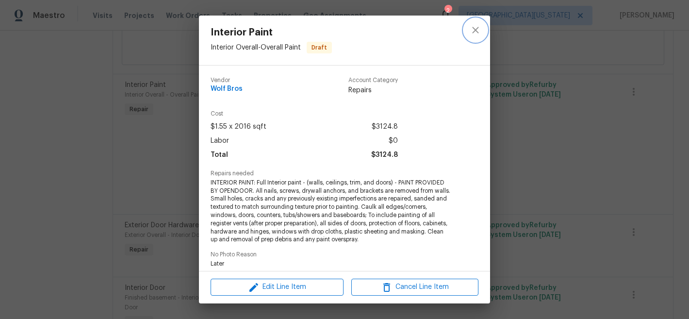
click at [473, 31] on icon "close" at bounding box center [476, 30] width 12 height 12
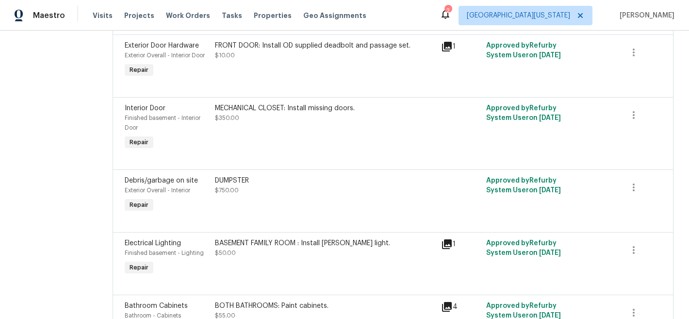
scroll to position [2782, 0]
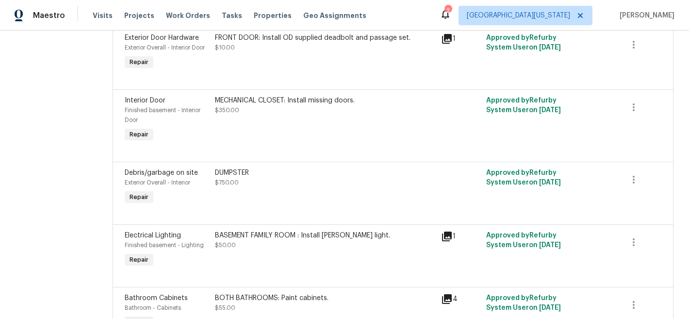
click at [360, 120] on div "MECHANICAL CLOSET: Install missing doors. $350.00" at bounding box center [325, 120] width 226 height 54
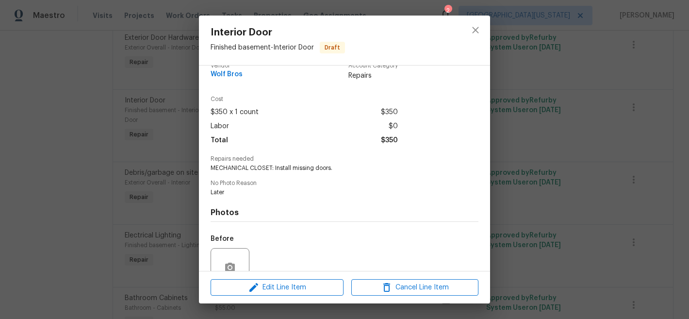
scroll to position [0, 0]
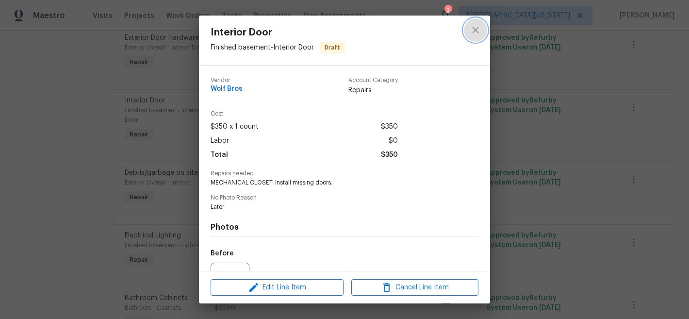
click at [478, 30] on icon "close" at bounding box center [476, 30] width 12 height 12
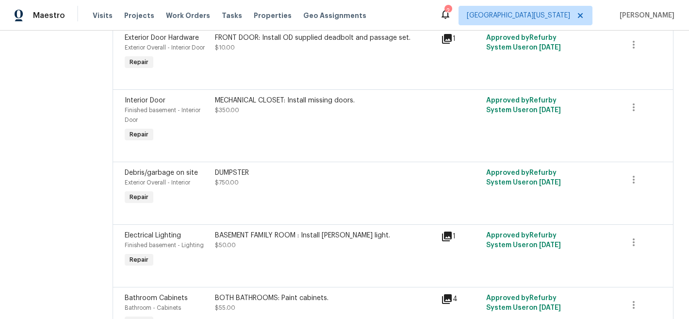
click at [347, 173] on div "DUMPSTER $750.00" at bounding box center [325, 177] width 220 height 19
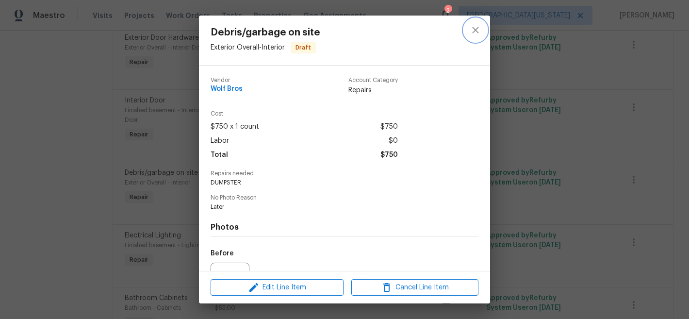
click at [471, 27] on icon "close" at bounding box center [476, 30] width 12 height 12
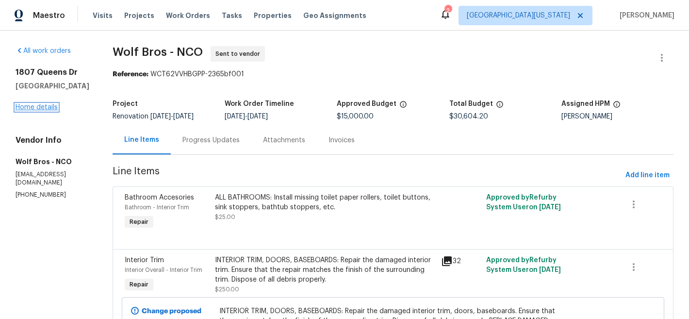
click at [41, 111] on link "Home details" at bounding box center [37, 107] width 42 height 7
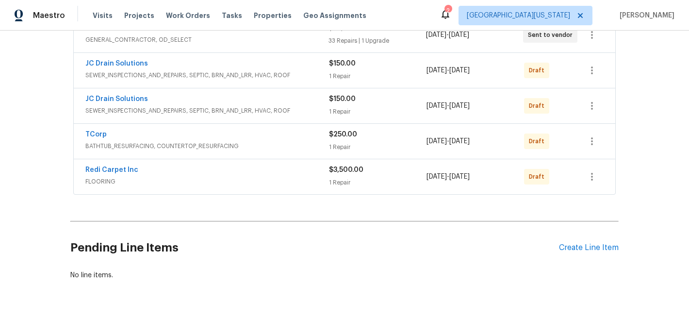
scroll to position [217, 0]
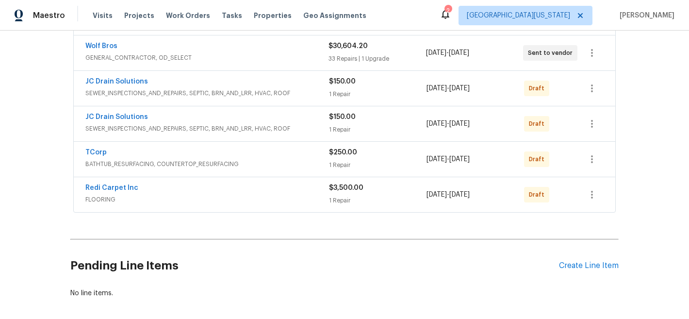
click at [230, 121] on div "JC Drain Solutions" at bounding box center [207, 118] width 244 height 12
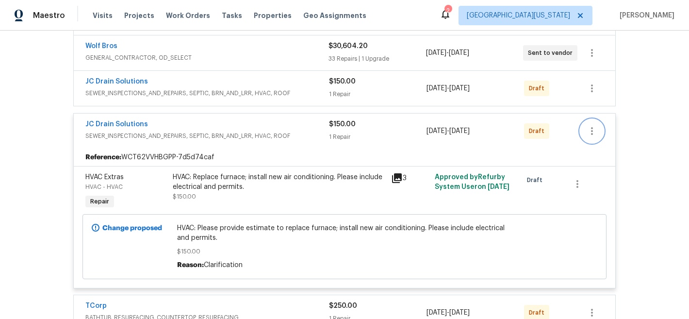
click at [592, 127] on icon "button" at bounding box center [592, 131] width 12 height 12
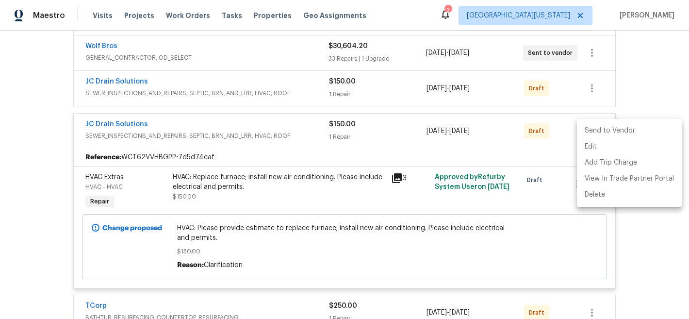
click at [595, 132] on li "Send to Vendor" at bounding box center [629, 131] width 105 height 16
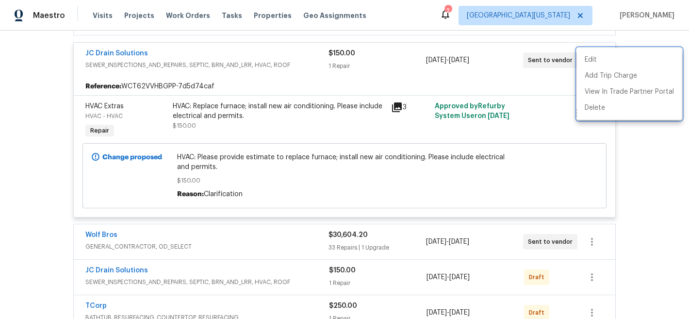
click at [640, 187] on div at bounding box center [344, 159] width 689 height 319
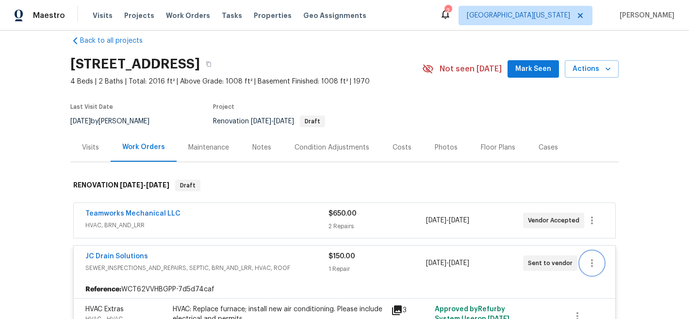
scroll to position [0, 0]
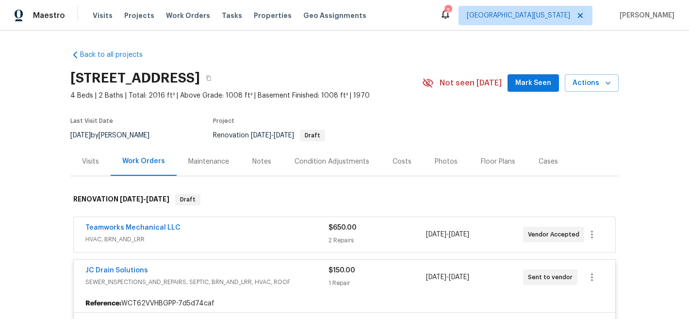
click at [165, 266] on div "JC Drain Solutions" at bounding box center [206, 271] width 243 height 12
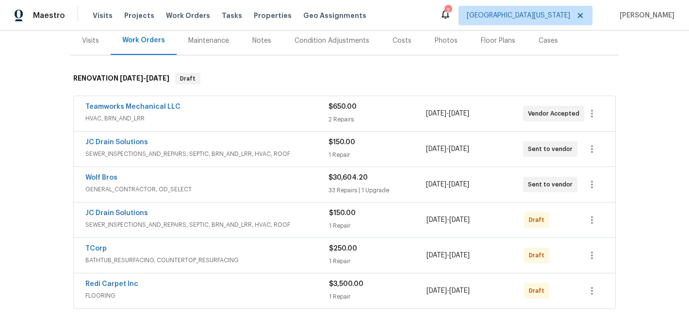
scroll to position [128, 0]
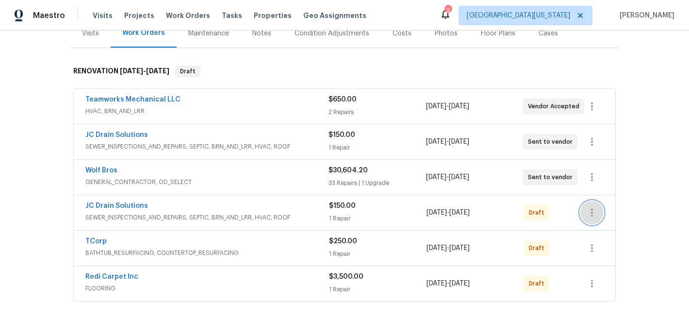
click at [590, 218] on icon "button" at bounding box center [592, 213] width 12 height 12
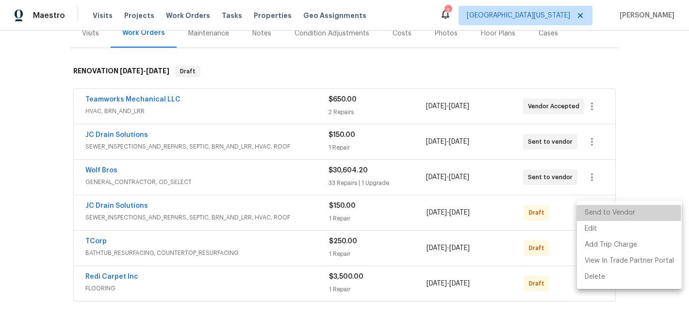
click at [604, 214] on li "Send to Vendor" at bounding box center [629, 213] width 105 height 16
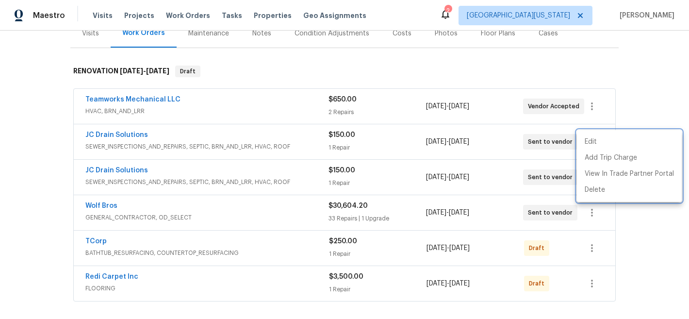
click at [672, 92] on div at bounding box center [344, 159] width 689 height 319
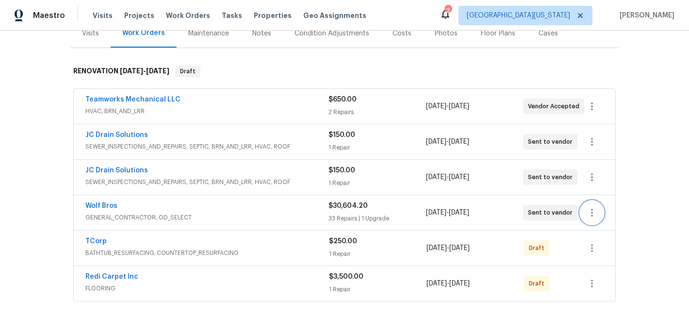
click at [589, 213] on icon "button" at bounding box center [592, 213] width 12 height 12
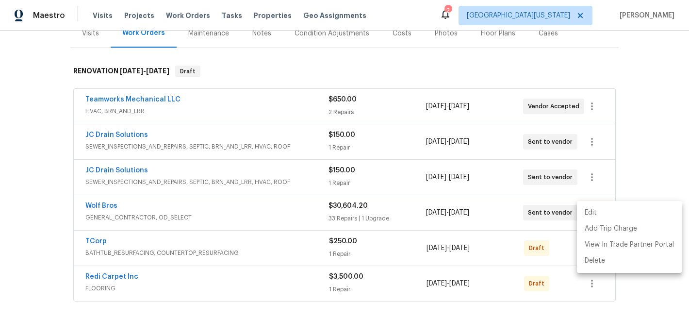
click at [592, 214] on li "Edit" at bounding box center [629, 213] width 105 height 16
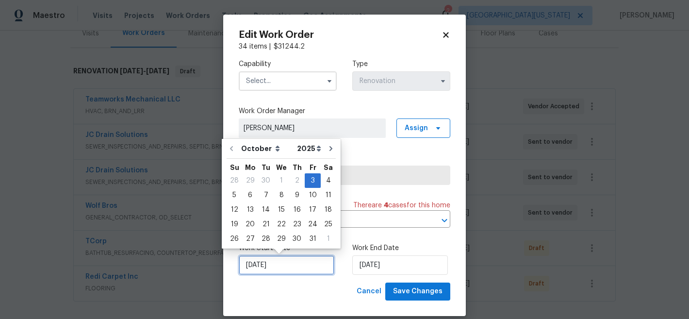
click at [288, 261] on input "[DATE]" at bounding box center [287, 264] width 96 height 19
click at [246, 196] on div "6" at bounding box center [250, 195] width 16 height 14
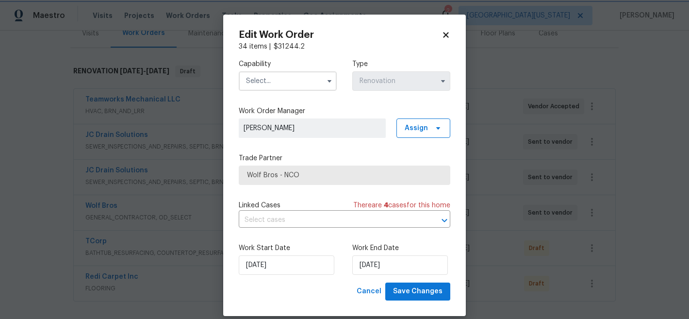
type input "[DATE]"
click at [306, 80] on input "text" at bounding box center [288, 80] width 98 height 19
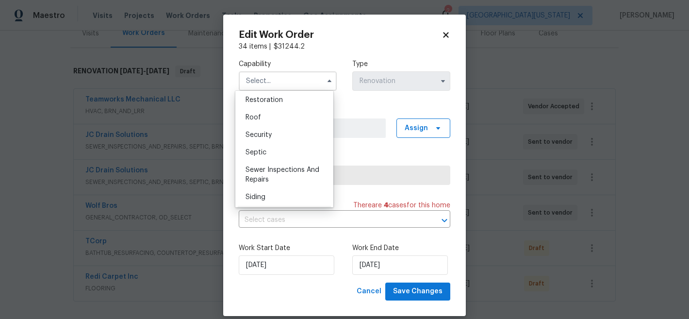
scroll to position [973, 0]
click at [292, 162] on div "Septic" at bounding box center [284, 153] width 93 height 17
type input "Septic"
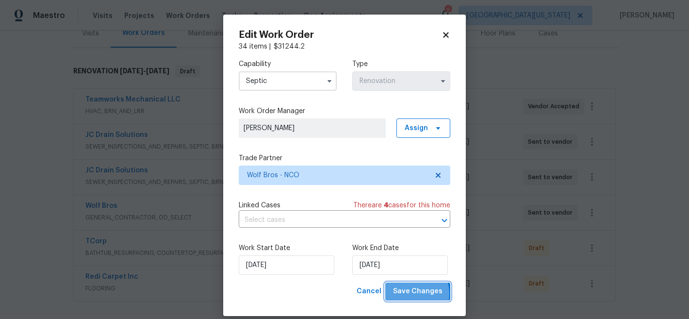
click at [410, 294] on span "Save Changes" at bounding box center [417, 291] width 49 height 12
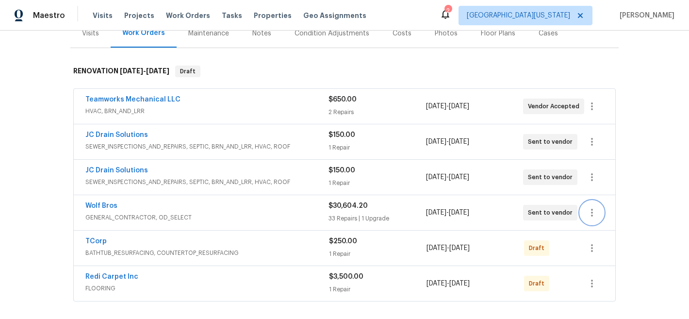
click at [588, 214] on icon "button" at bounding box center [592, 213] width 12 height 12
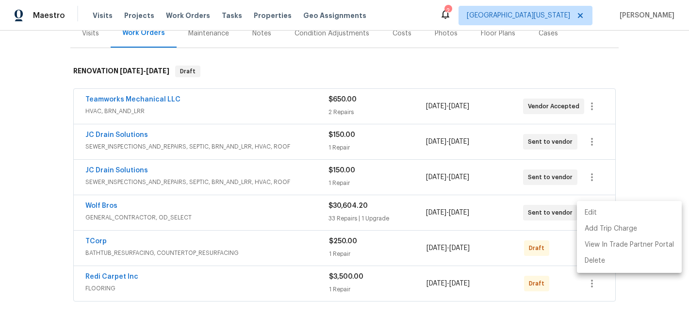
click at [588, 214] on li "Edit" at bounding box center [629, 213] width 105 height 16
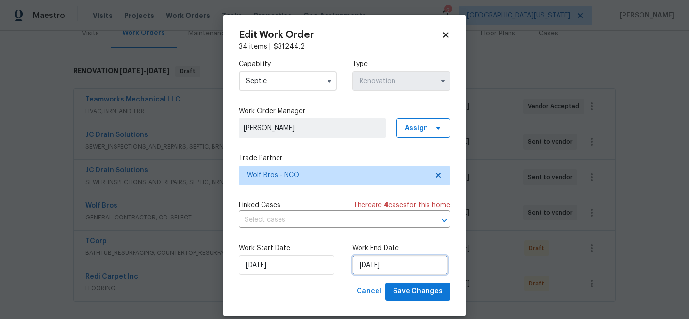
select select "10"
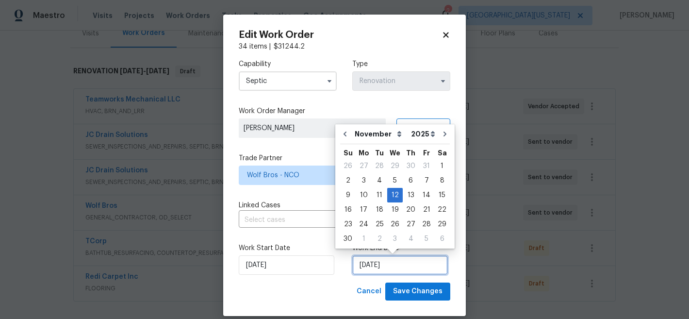
click at [398, 261] on input "11/12/2025" at bounding box center [400, 264] width 96 height 19
click at [344, 136] on icon "Go to previous month" at bounding box center [345, 134] width 8 height 8
type input "[DATE]"
select select "9"
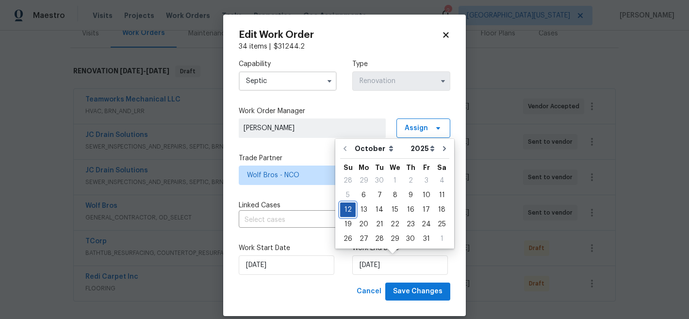
click at [346, 211] on div "12" at bounding box center [348, 210] width 16 height 14
click at [406, 296] on span "Save Changes" at bounding box center [417, 291] width 49 height 12
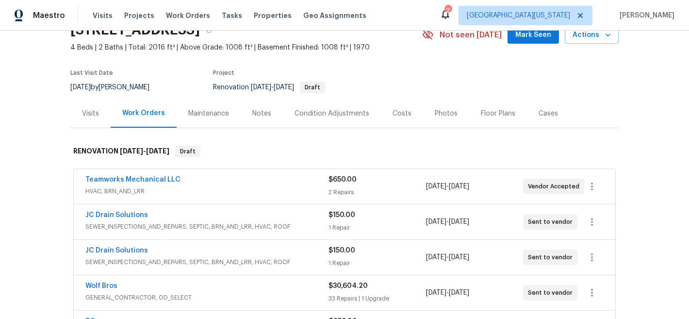
scroll to position [33, 0]
